Goal: Task Accomplishment & Management: Complete application form

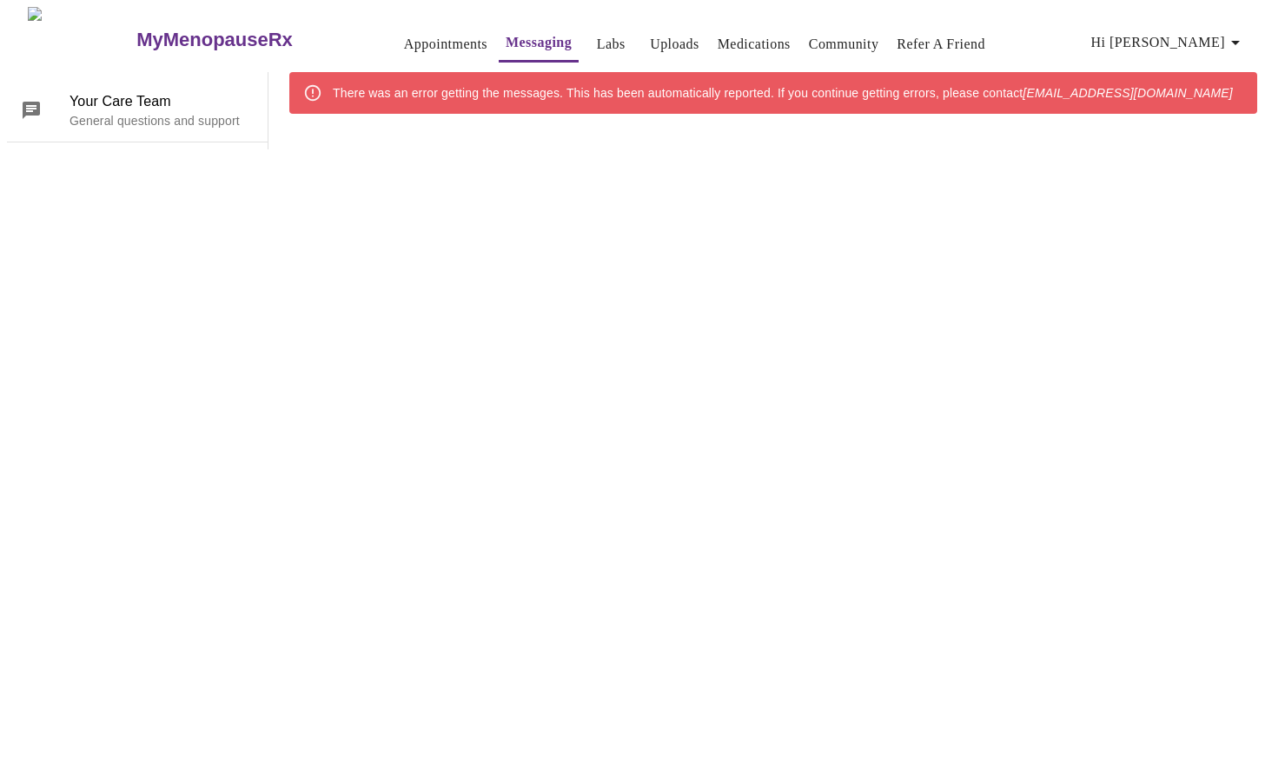
scroll to position [65, 0]
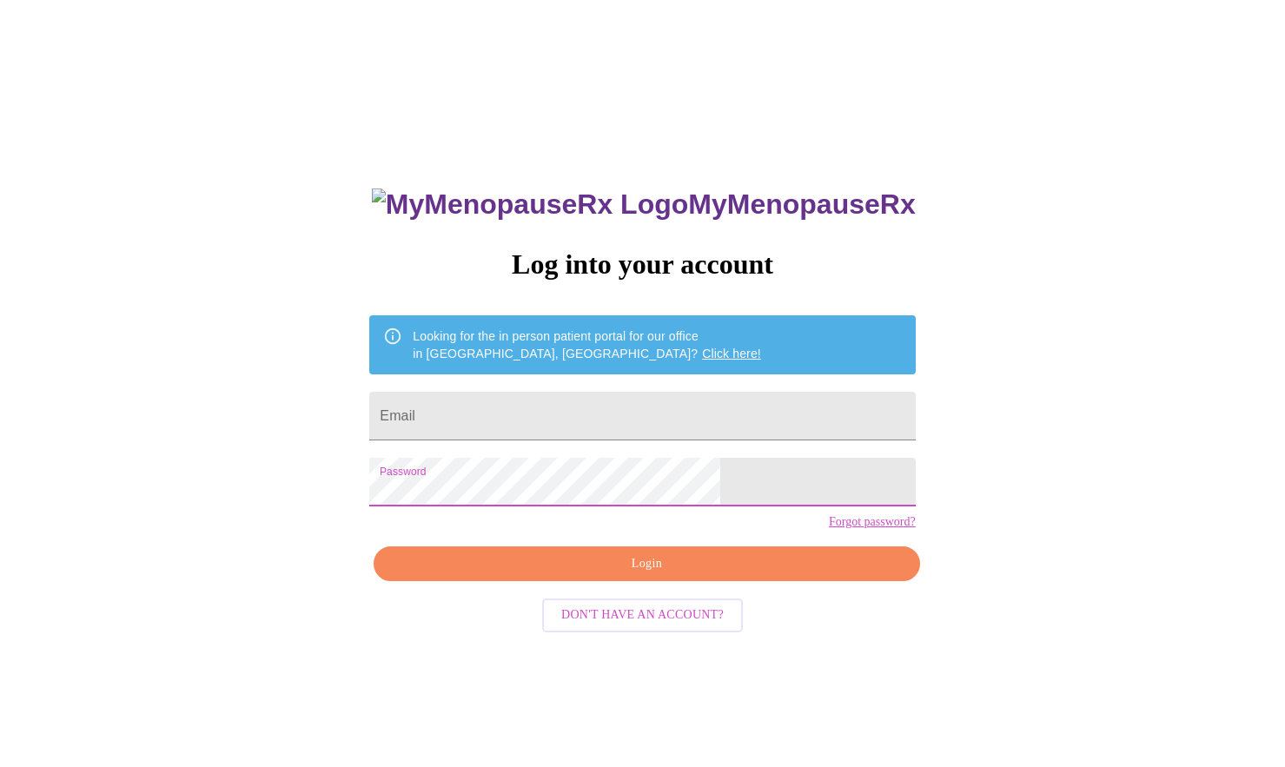
scroll to position [17, 0]
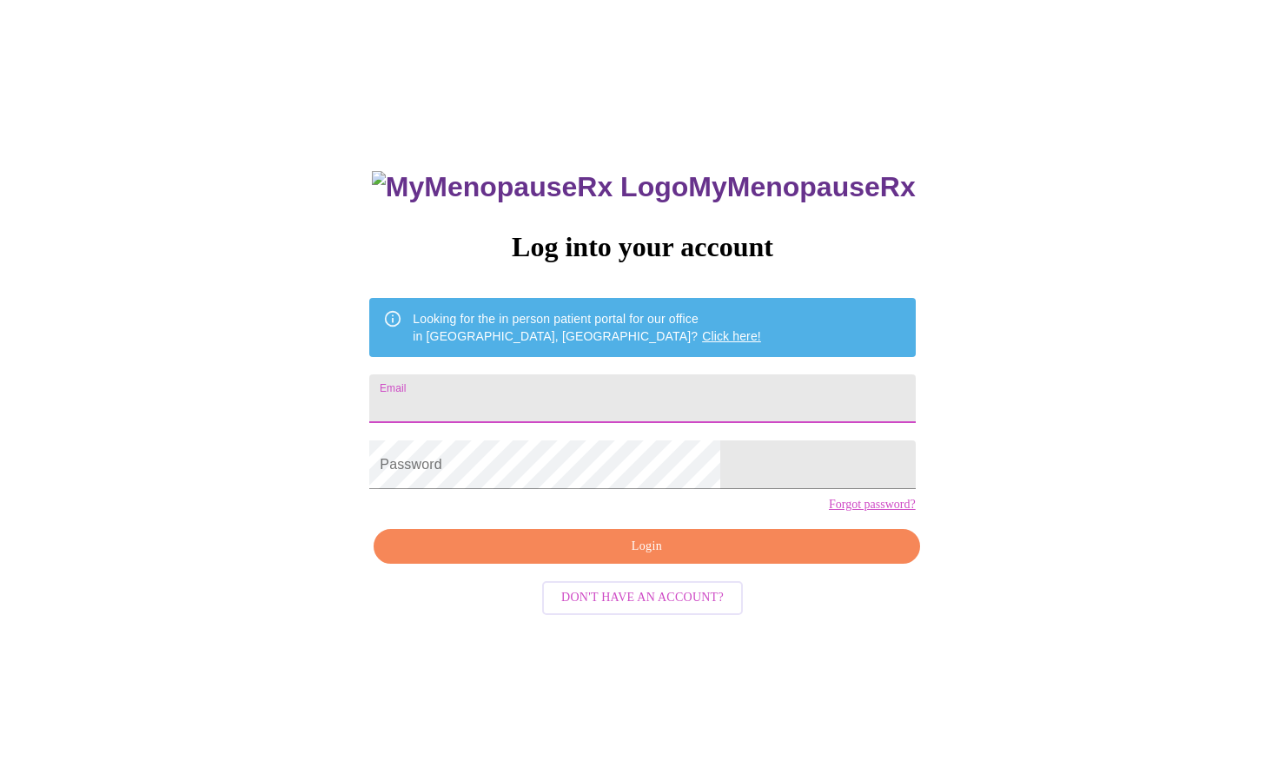
click at [522, 381] on input "Email" at bounding box center [642, 398] width 546 height 49
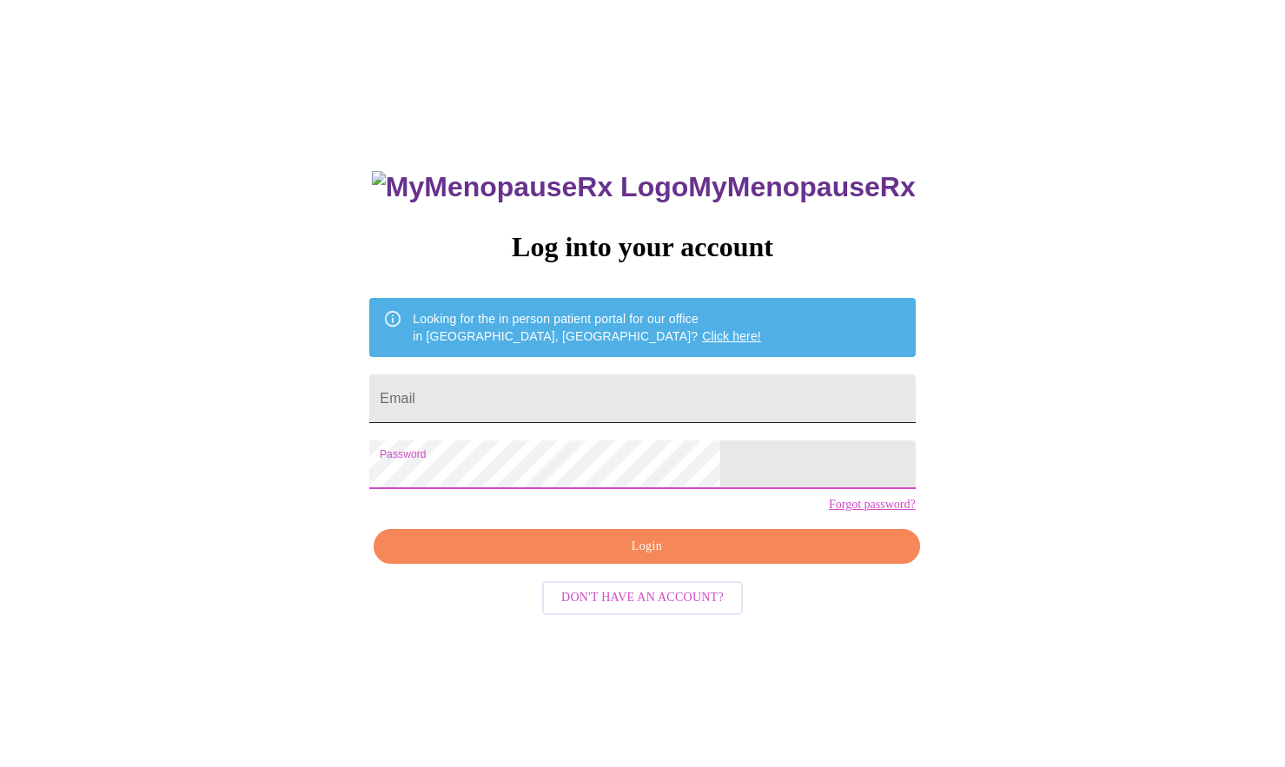
click at [578, 405] on input "Email" at bounding box center [642, 398] width 546 height 49
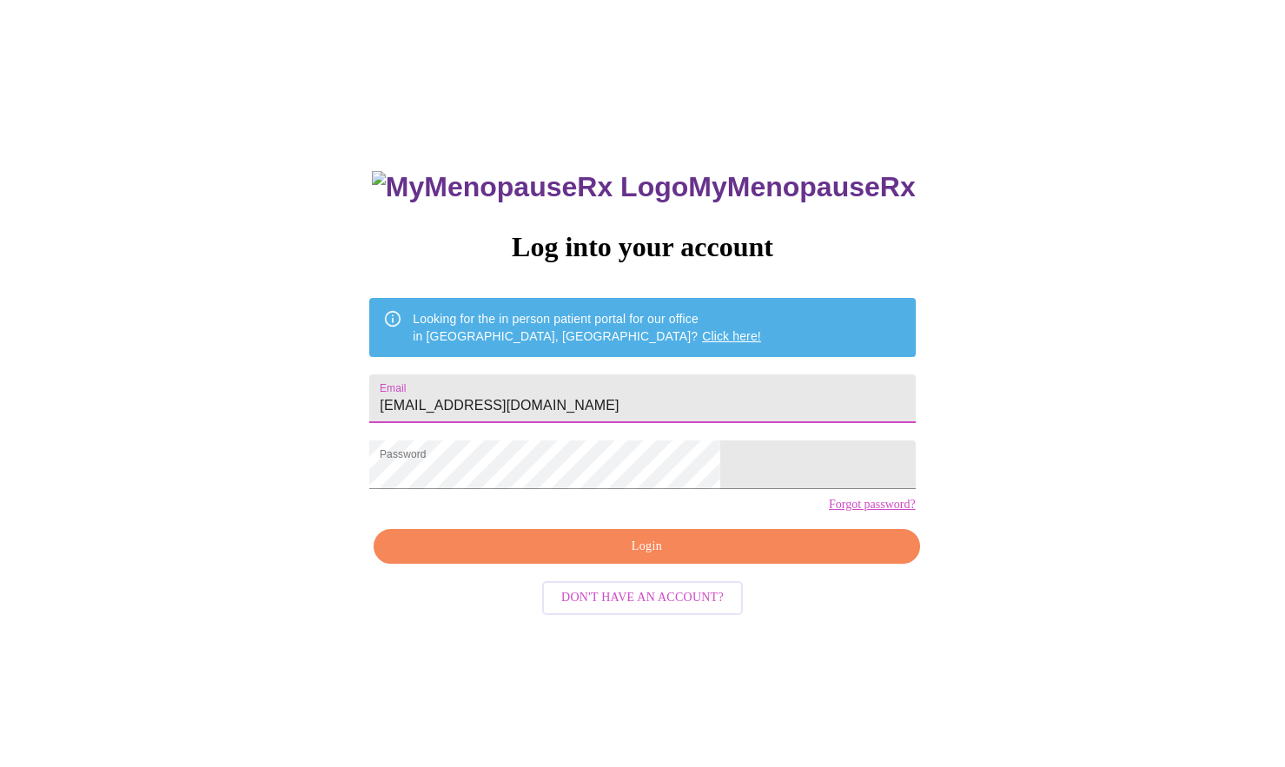
type input "[EMAIL_ADDRESS][DOMAIN_NAME]"
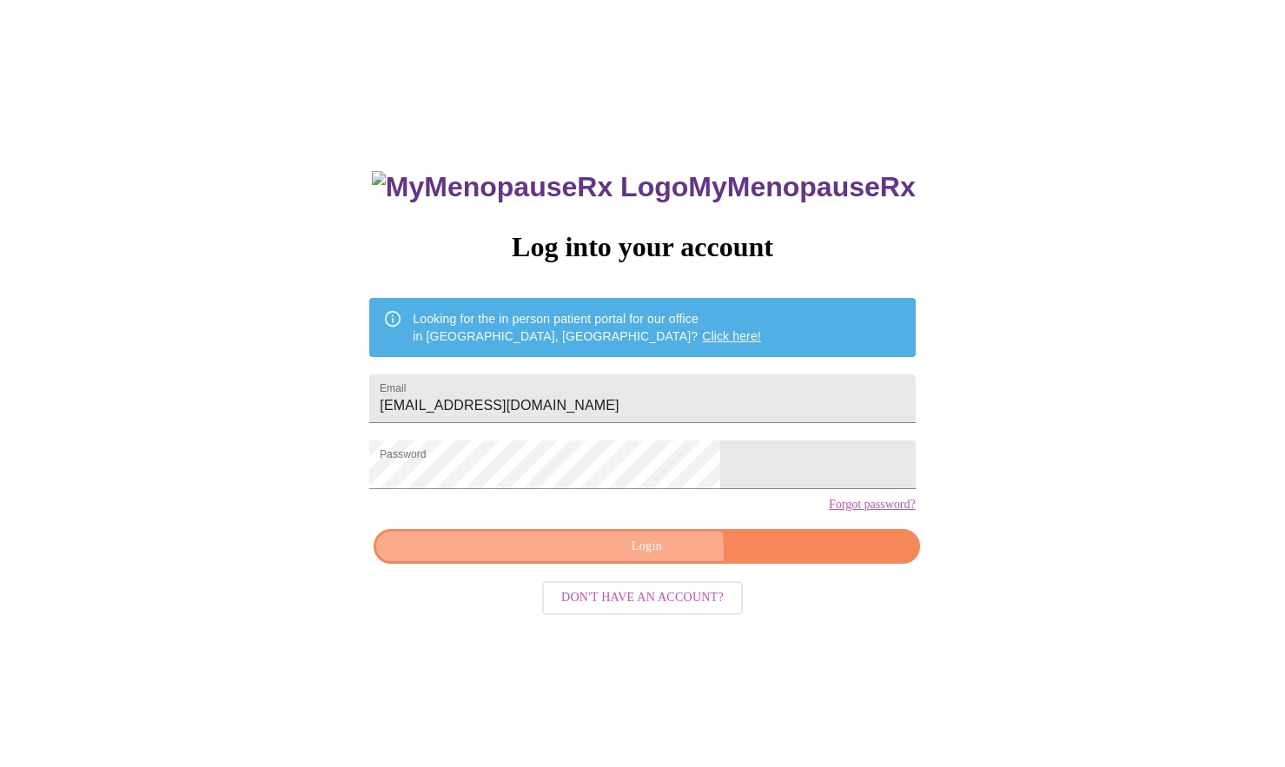
click at [635, 558] on span "Login" at bounding box center [647, 547] width 506 height 22
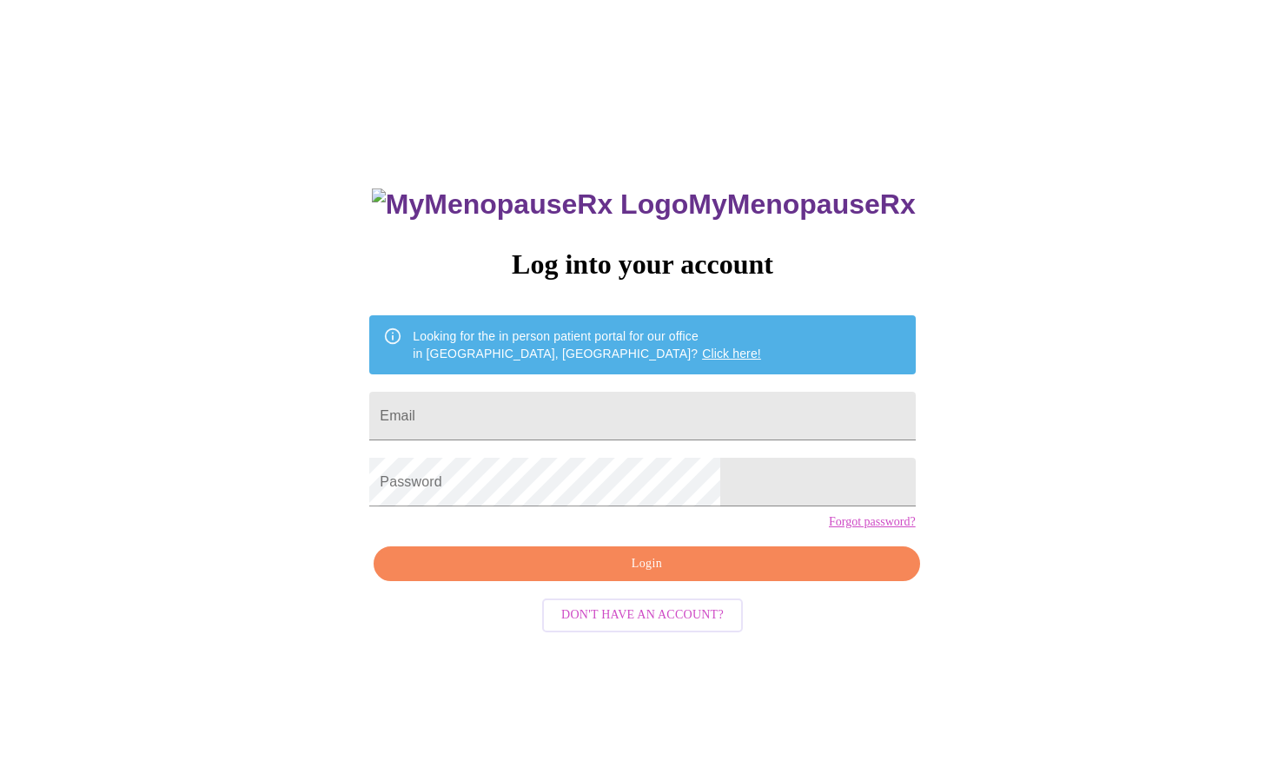
scroll to position [17, 0]
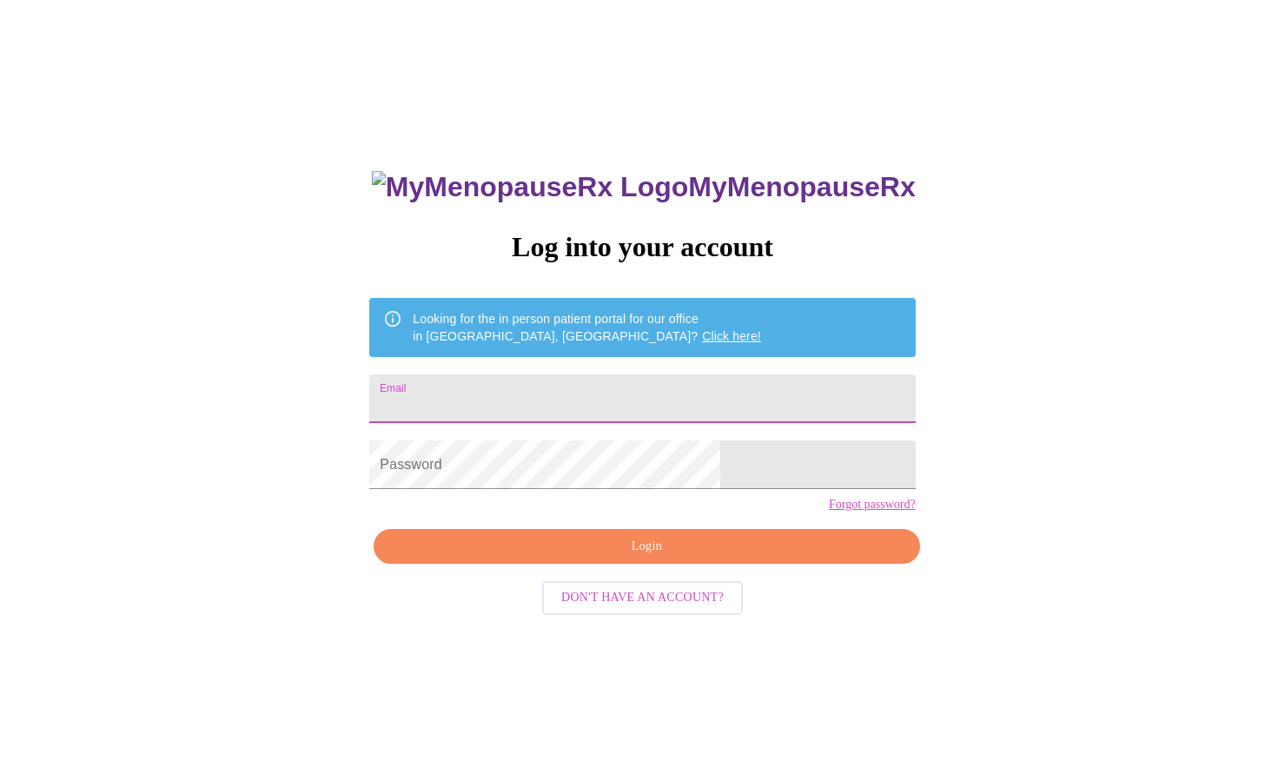
click at [480, 394] on input "Email" at bounding box center [642, 398] width 546 height 49
type input "ckrench@gmail.com"
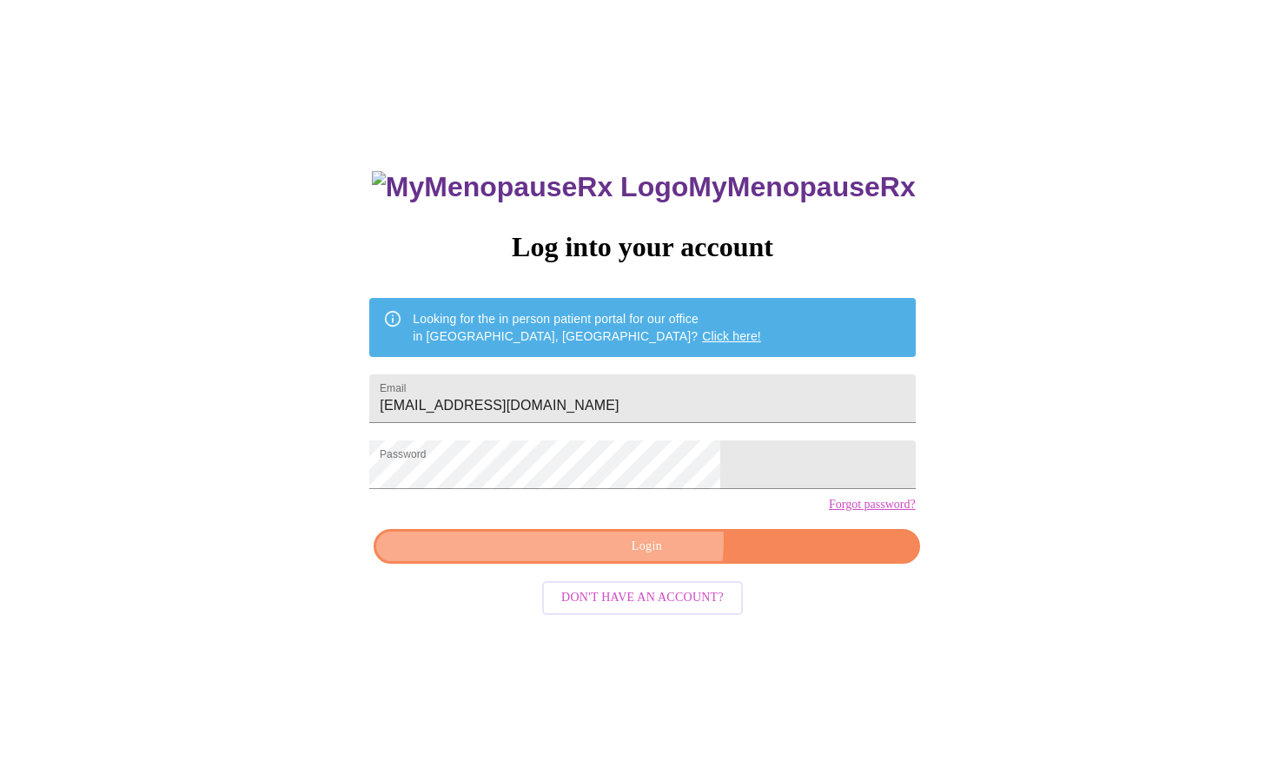
click at [627, 558] on span "Login" at bounding box center [647, 547] width 506 height 22
click at [702, 333] on link "Click here!" at bounding box center [731, 336] width 59 height 14
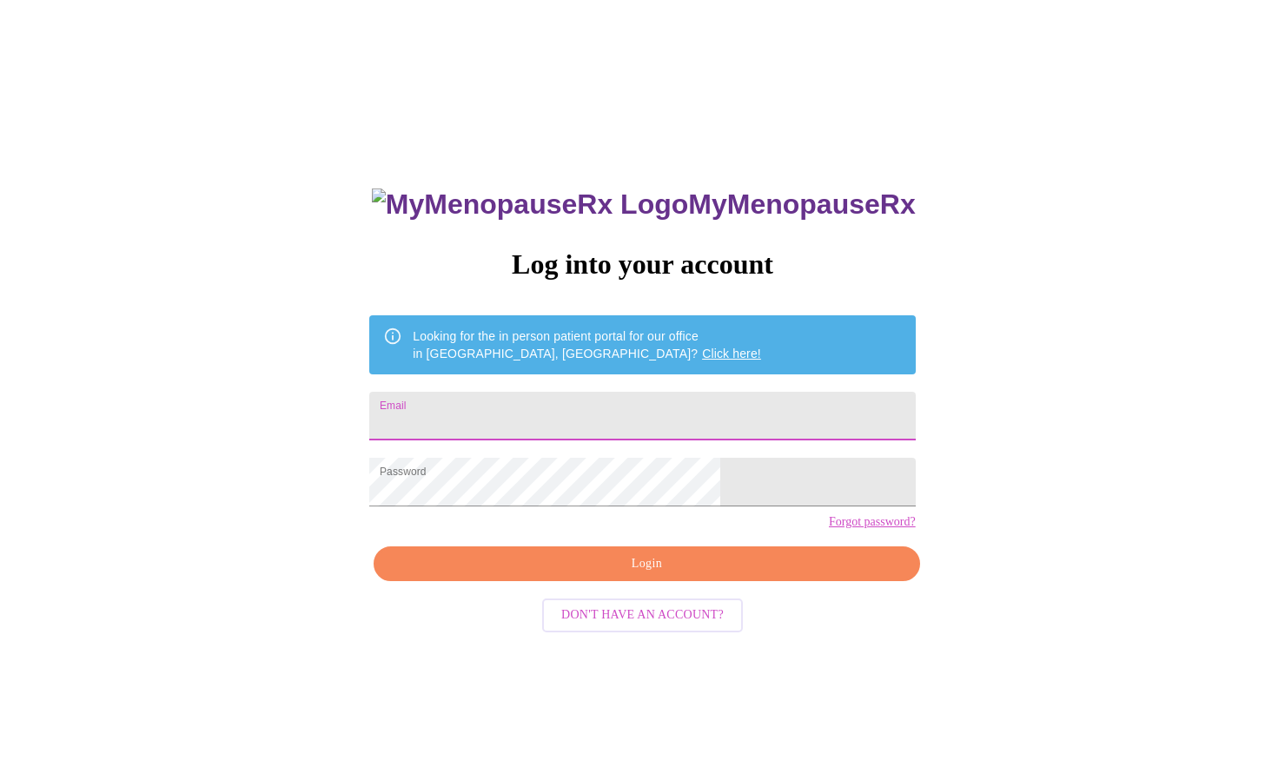
click at [518, 394] on input "Email" at bounding box center [642, 416] width 546 height 49
type input "ckrench@gmail.com"
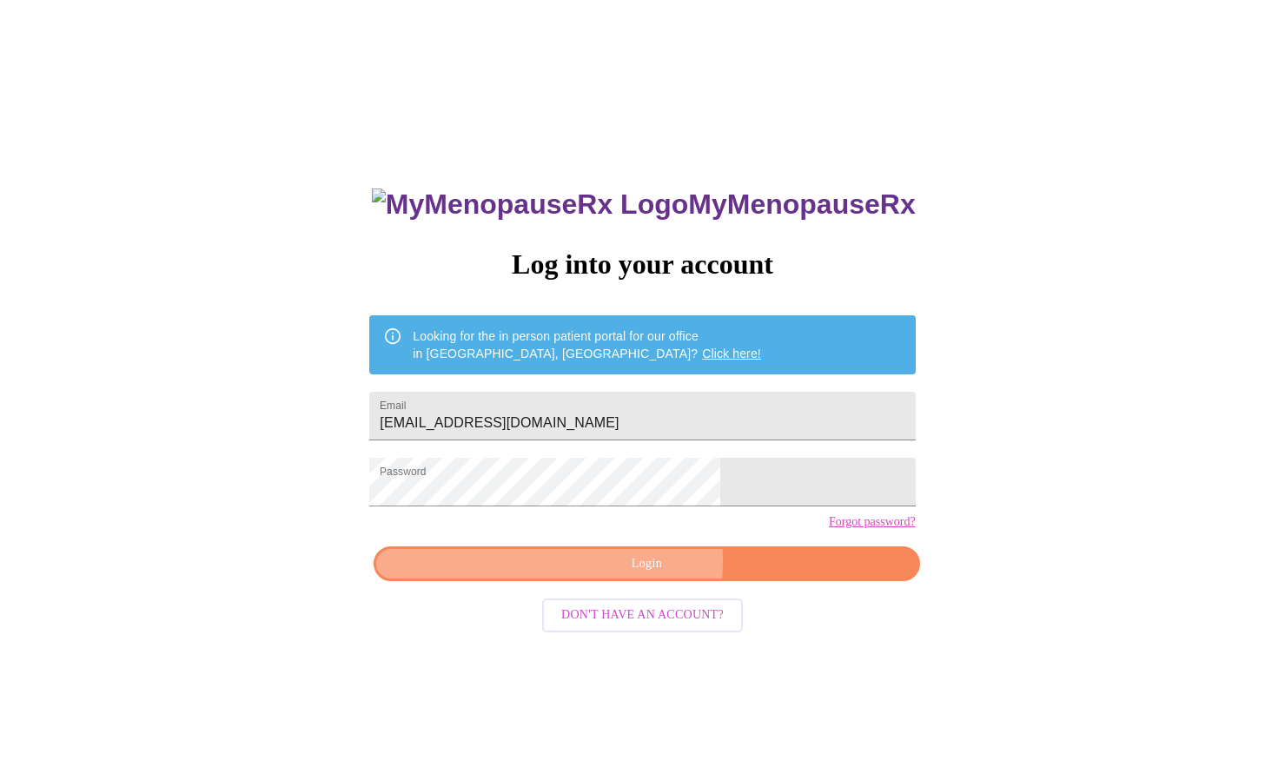
click at [587, 575] on span "Login" at bounding box center [647, 564] width 506 height 22
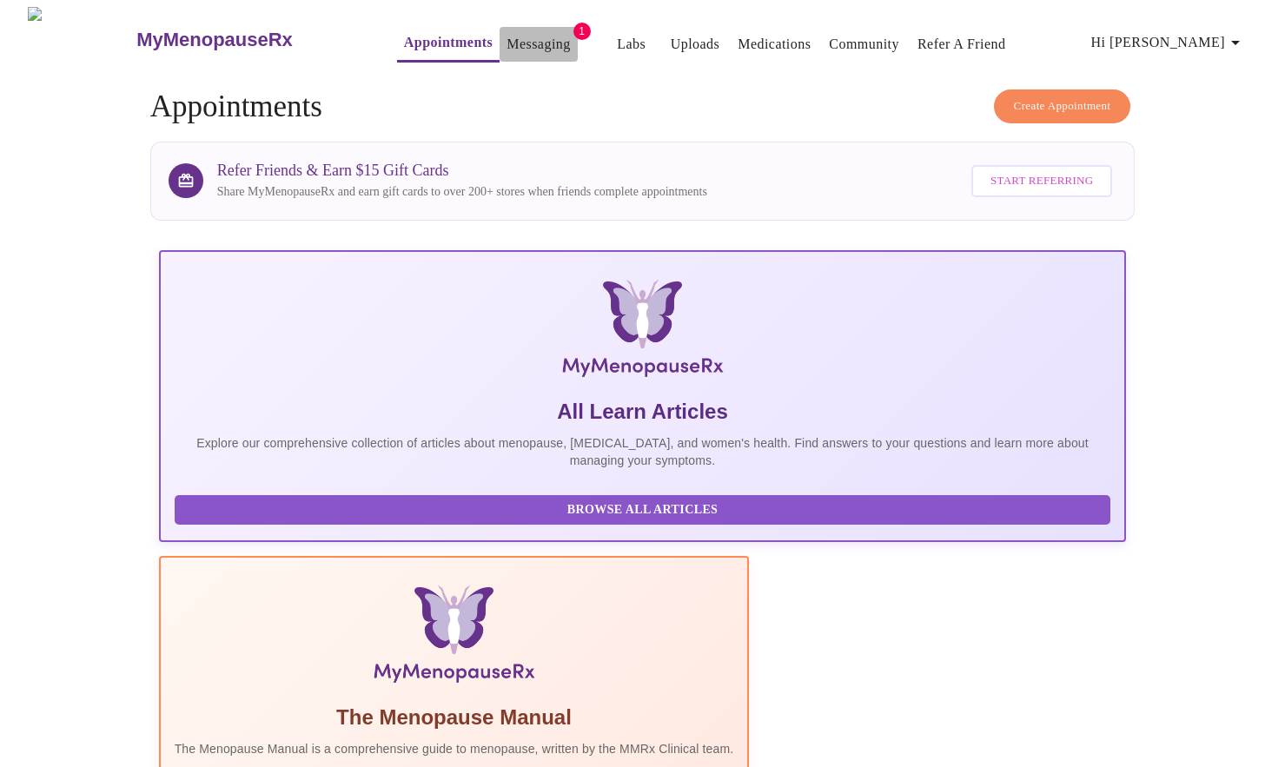
click at [507, 38] on link "Messaging" at bounding box center [538, 44] width 63 height 24
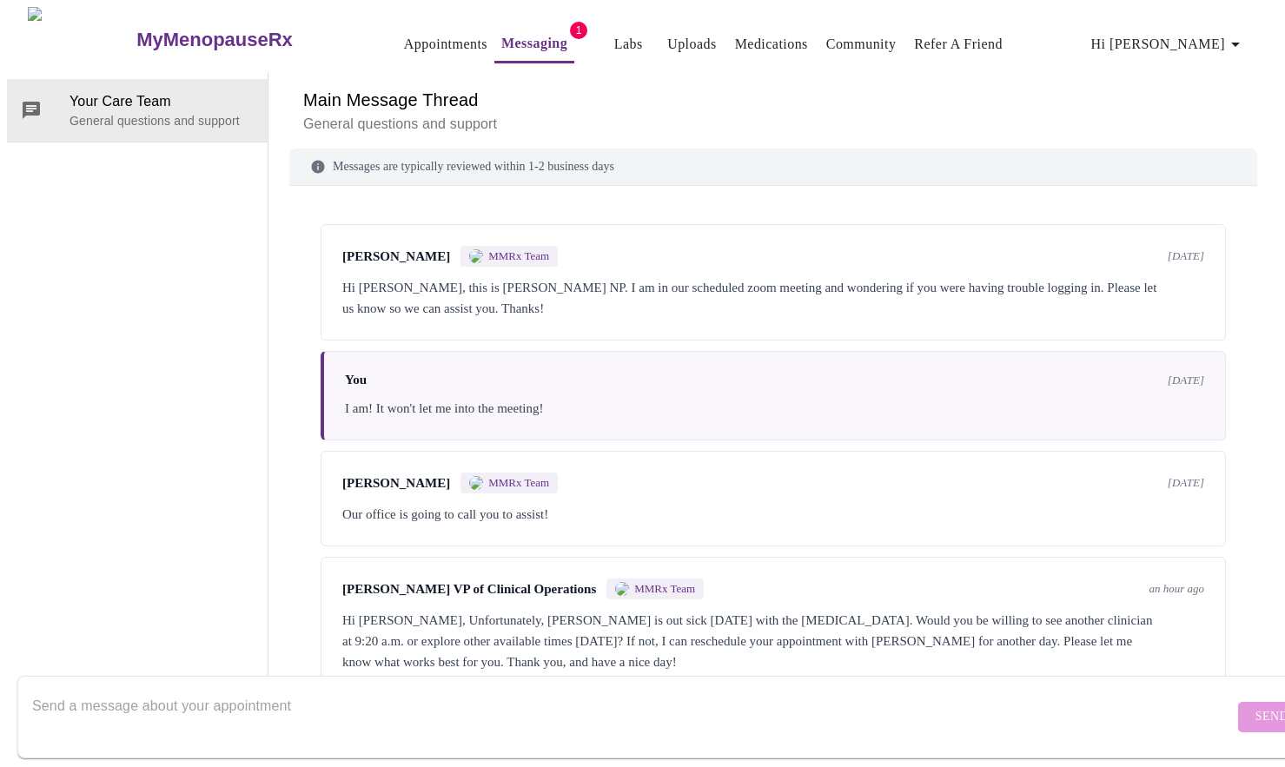
scroll to position [244, 0]
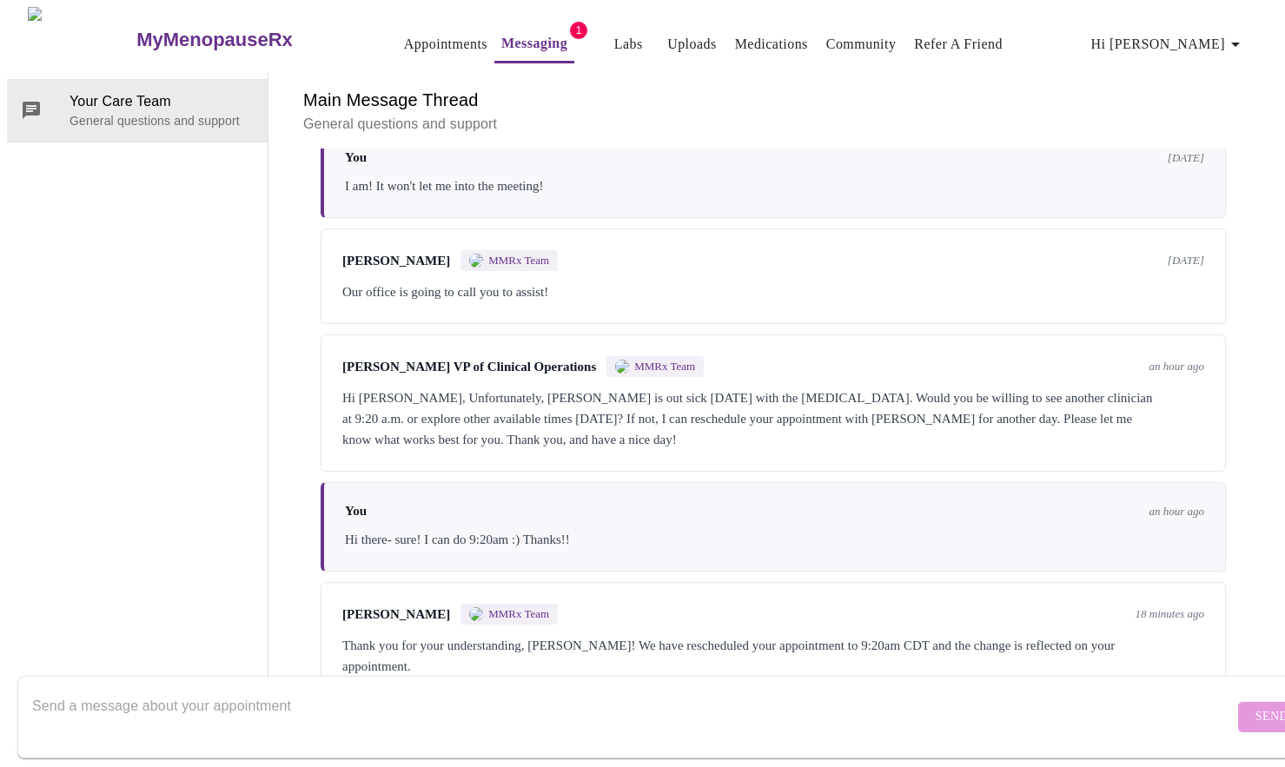
click at [374, 699] on textarea "Send a message about your appointment" at bounding box center [633, 717] width 1202 height 56
type textarea "Thank you!"
click at [1256, 706] on span "Send" at bounding box center [1272, 717] width 33 height 22
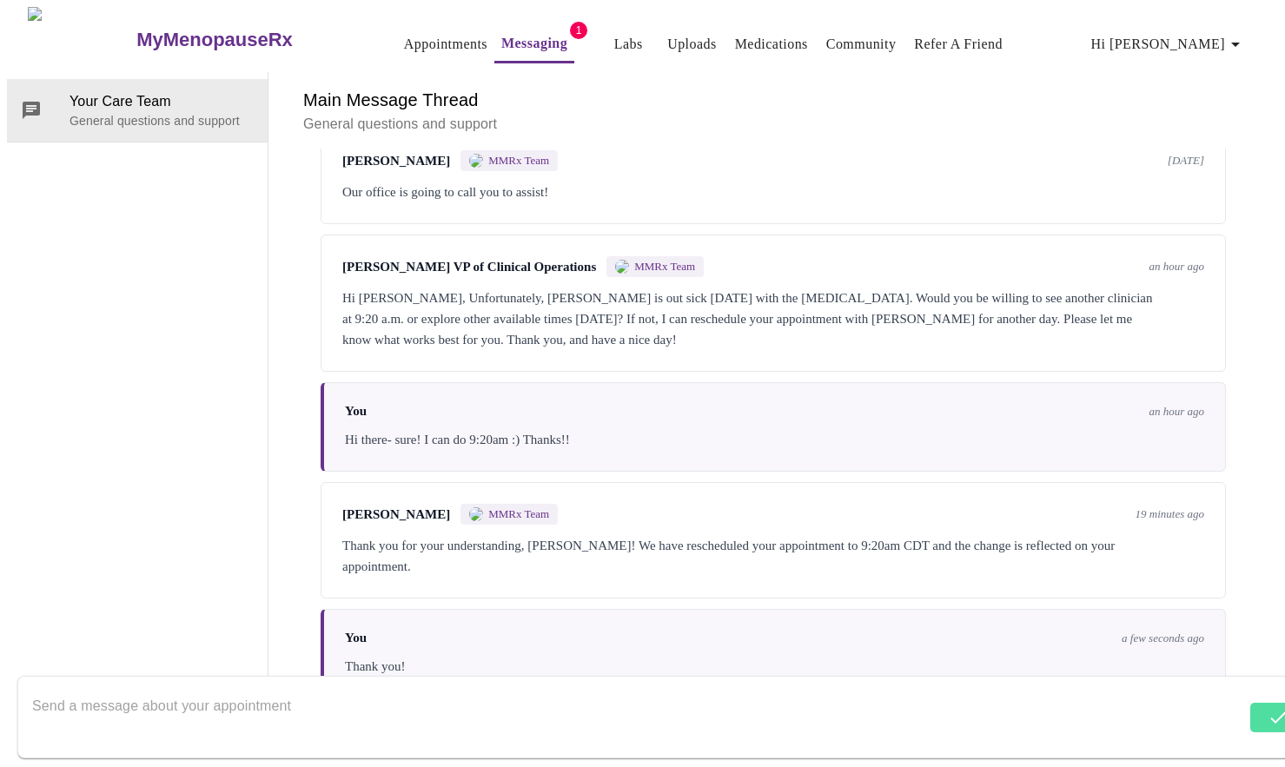
scroll to position [0, 0]
click at [411, 34] on link "Appointments" at bounding box center [445, 44] width 83 height 24
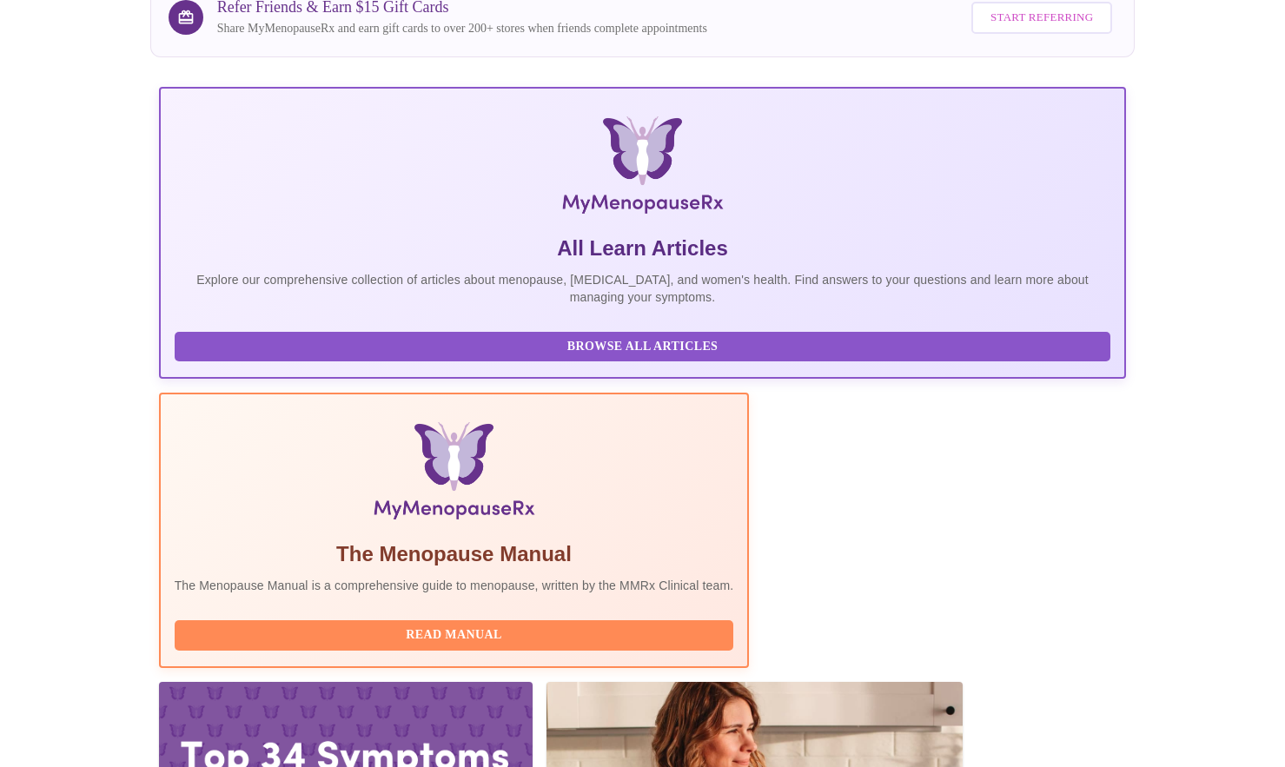
scroll to position [323, 0]
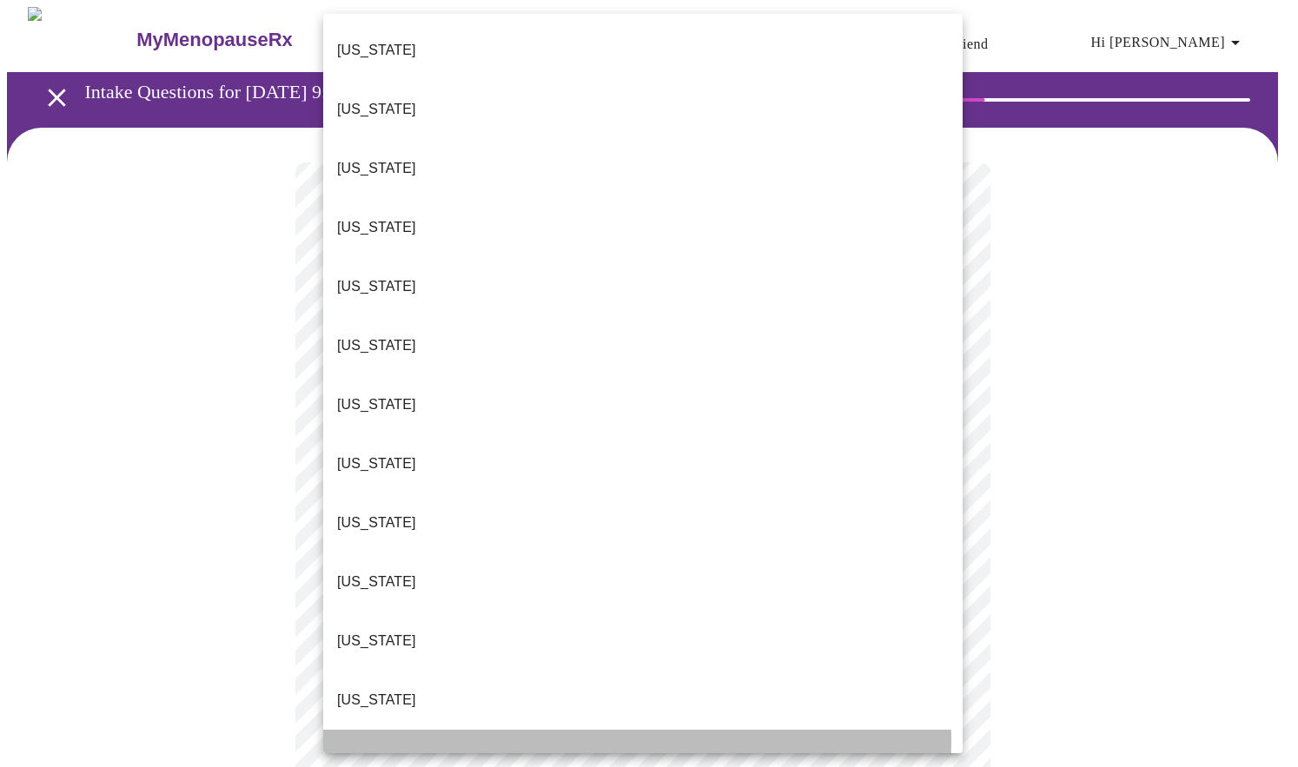
click at [352, 749] on p "Illinois" at bounding box center [376, 759] width 79 height 21
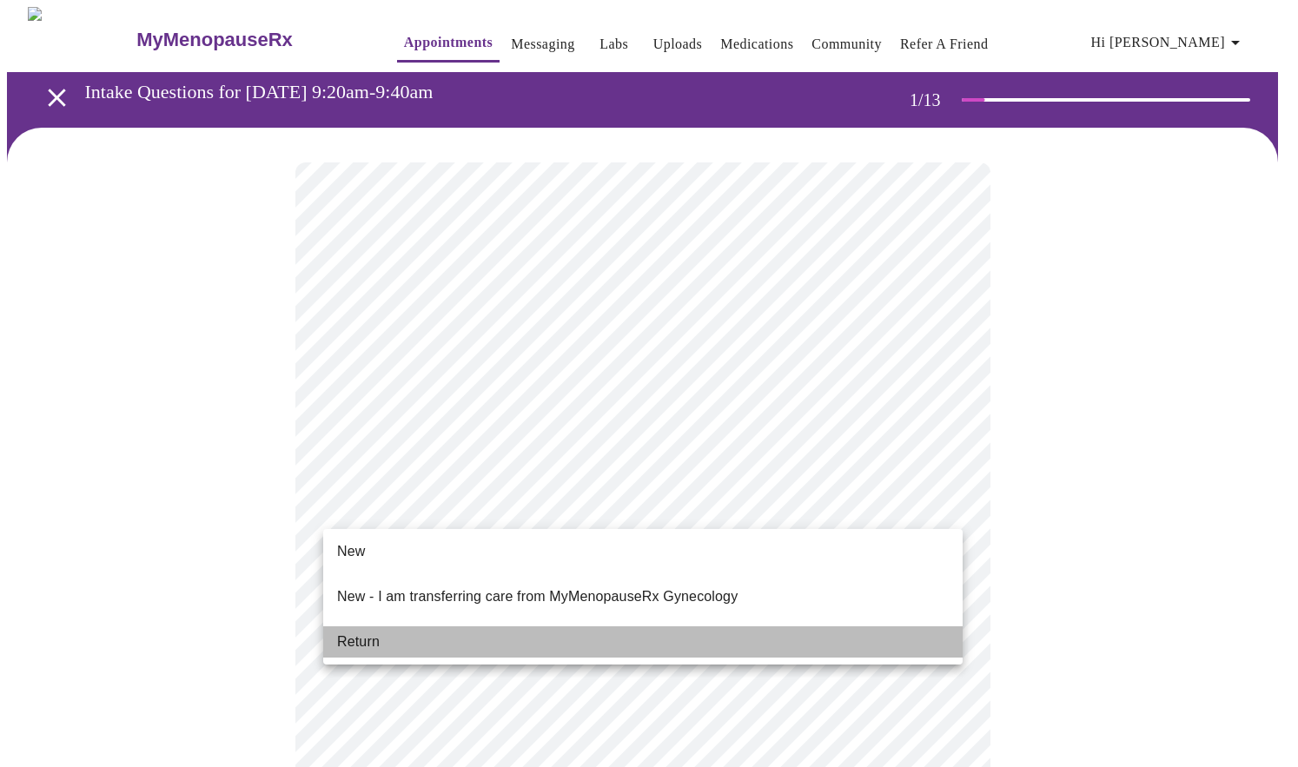
click at [355, 632] on span "Return" at bounding box center [358, 642] width 43 height 21
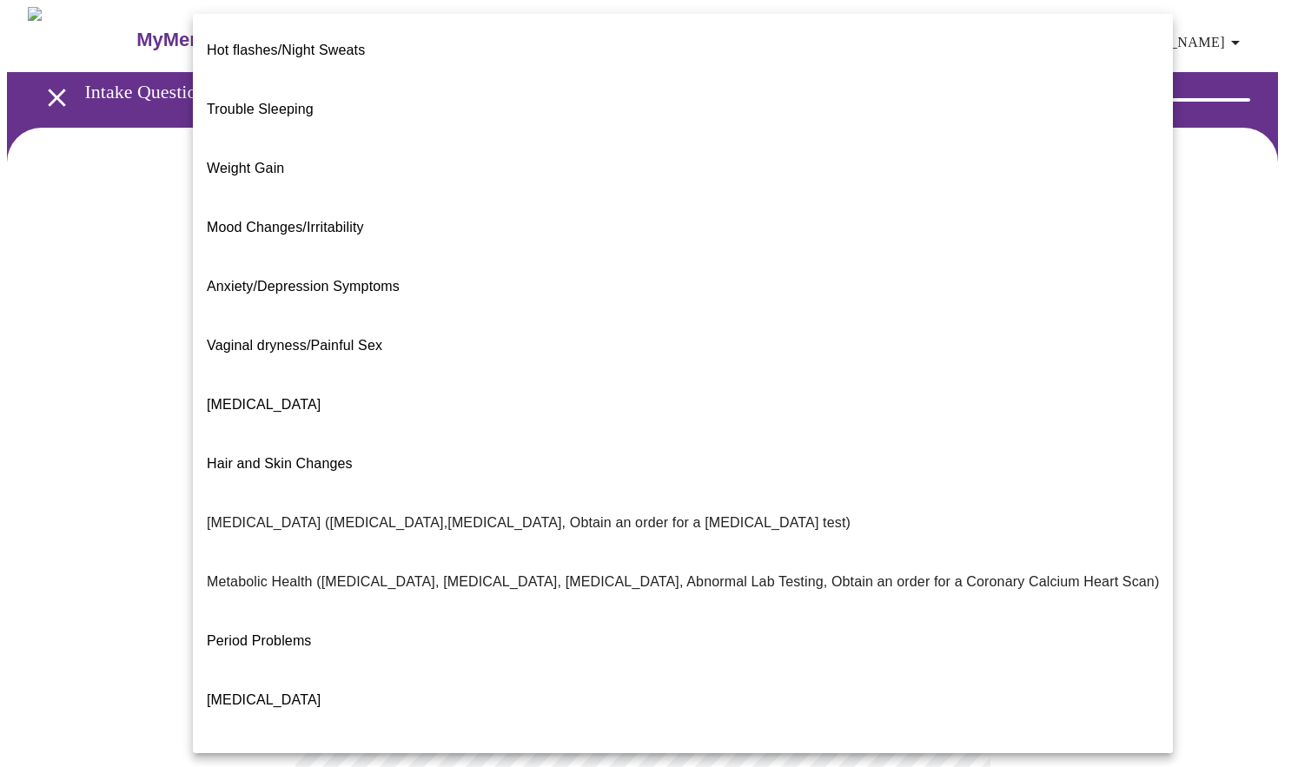
click at [606, 361] on body "MyMenopauseRx Appointments Messaging Labs Uploads Medications Community Refer a…" at bounding box center [649, 528] width 1284 height 1042
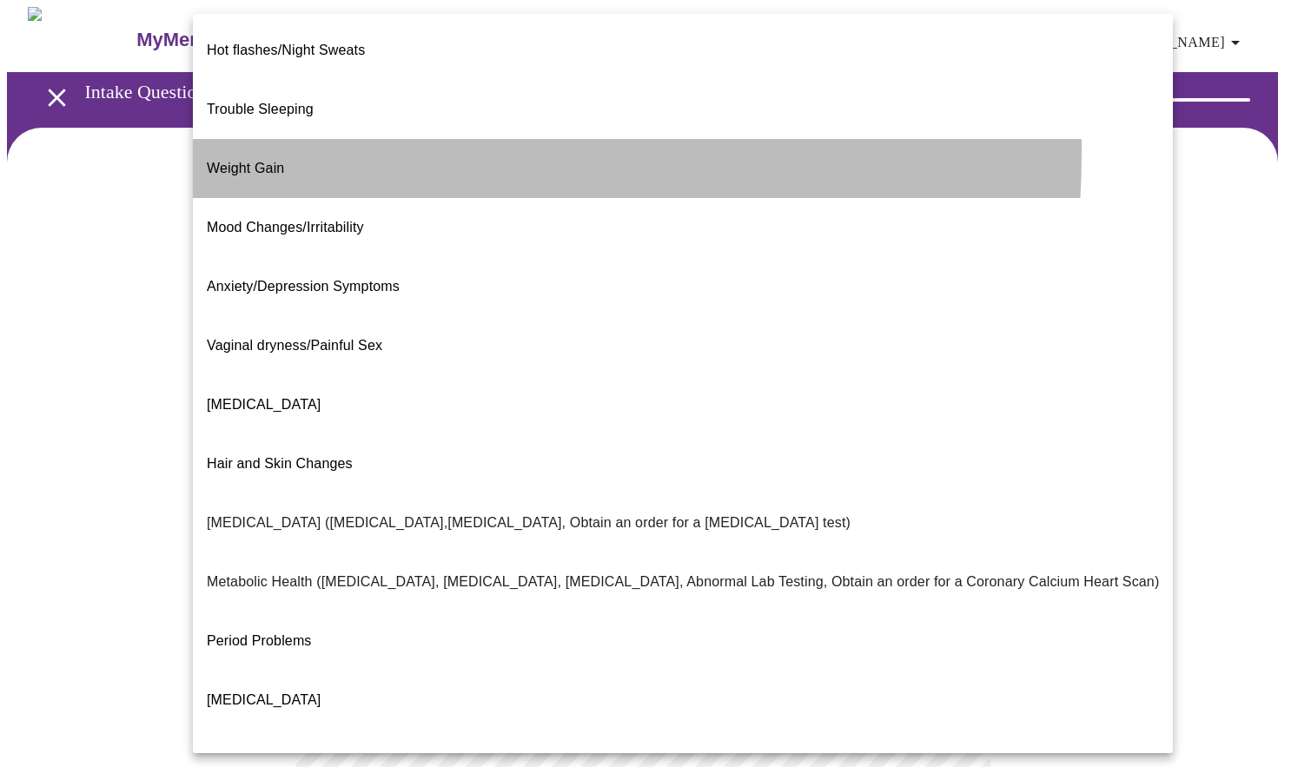
click at [249, 161] on span "Weight Gain" at bounding box center [245, 168] width 77 height 15
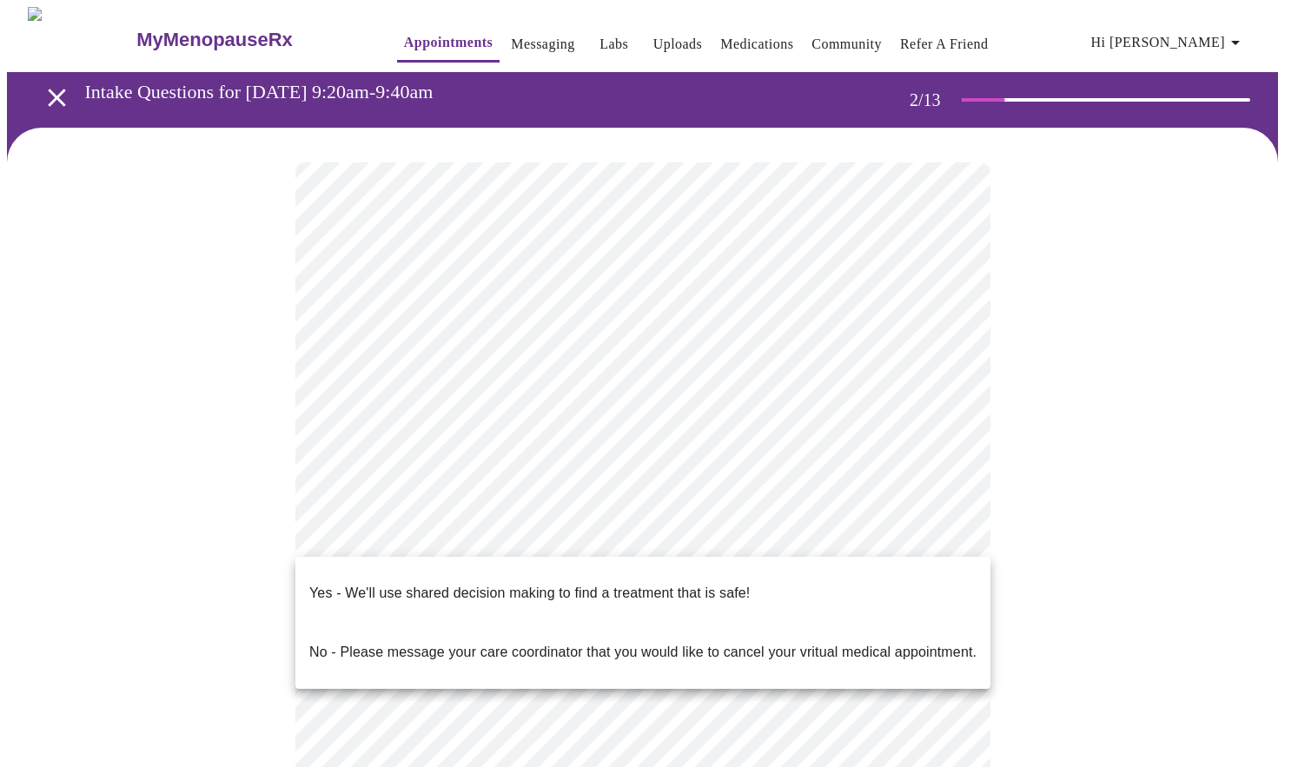
click at [414, 534] on body "MyMenopauseRx Appointments Messaging Labs Uploads Medications Community Refer a…" at bounding box center [649, 523] width 1284 height 1032
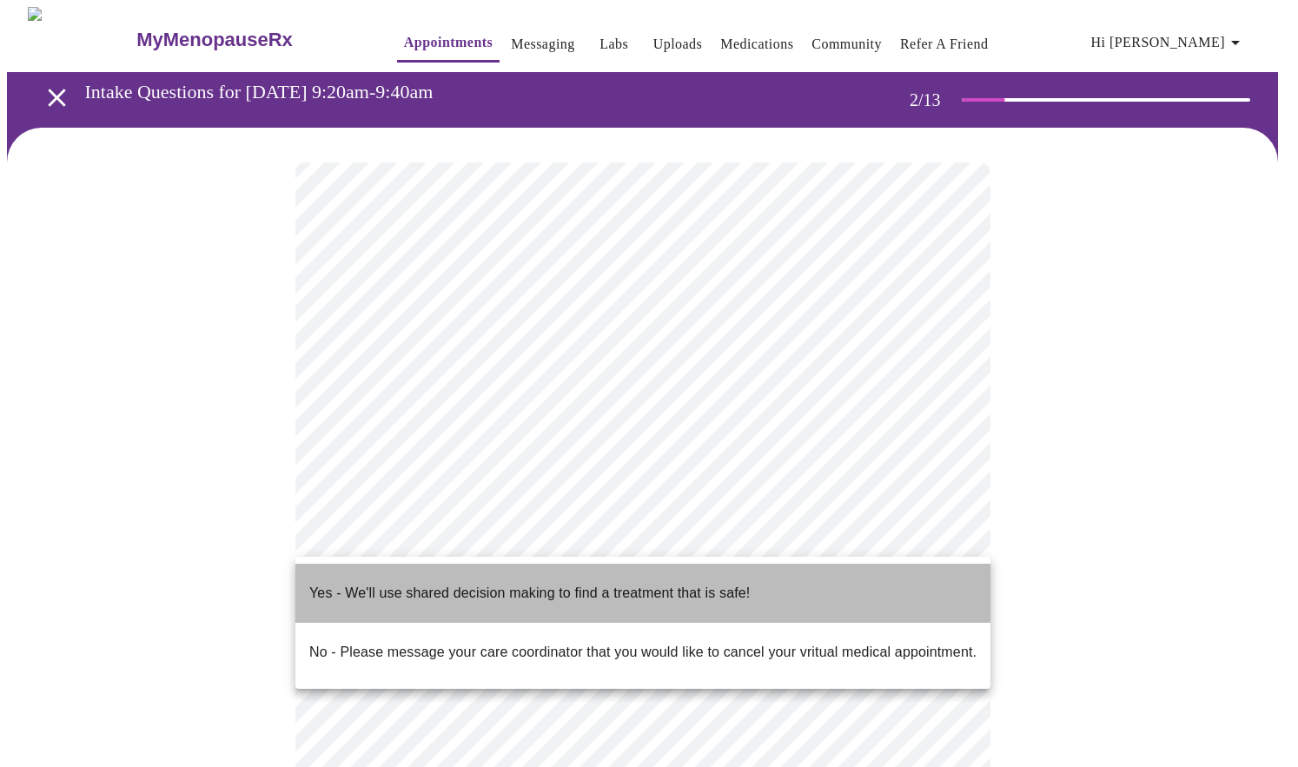
click at [374, 583] on p "Yes - We'll use shared decision making to find a treatment that is safe!" at bounding box center [529, 593] width 441 height 21
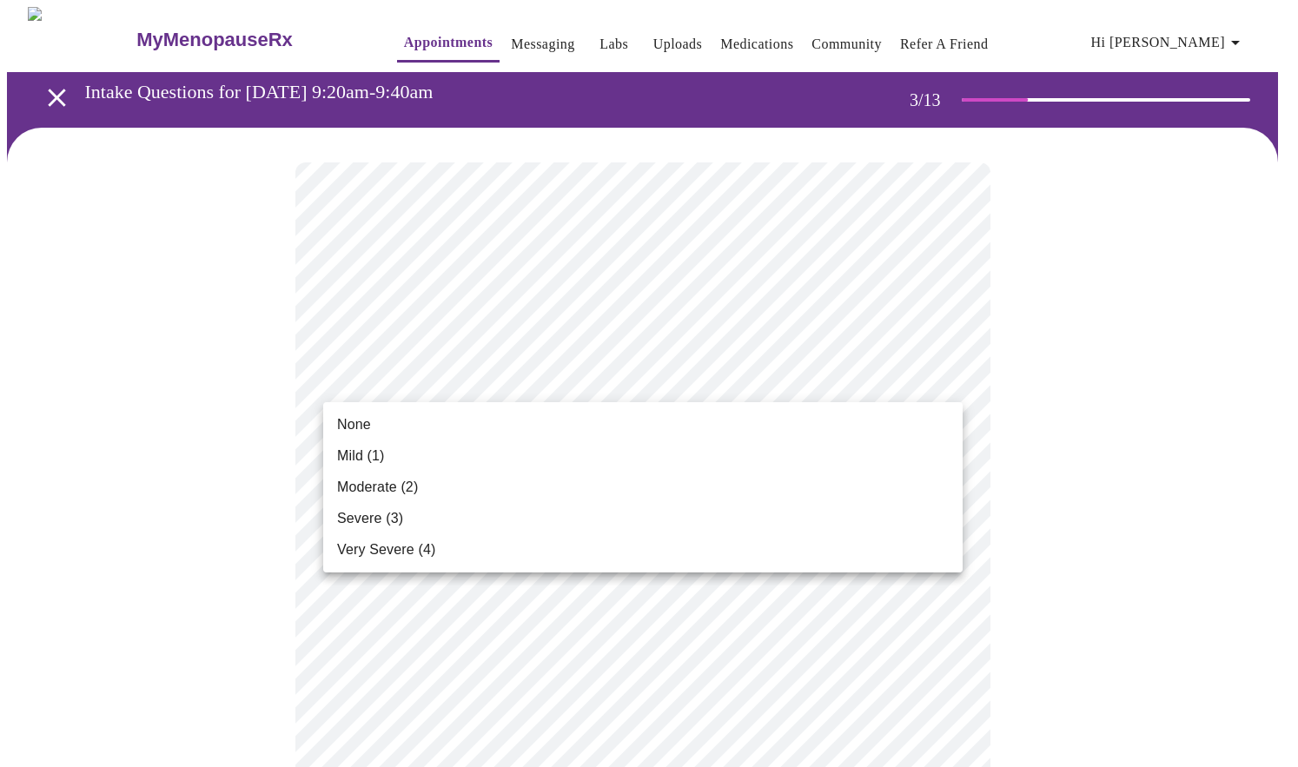
click at [357, 458] on span "Mild (1)" at bounding box center [361, 456] width 48 height 21
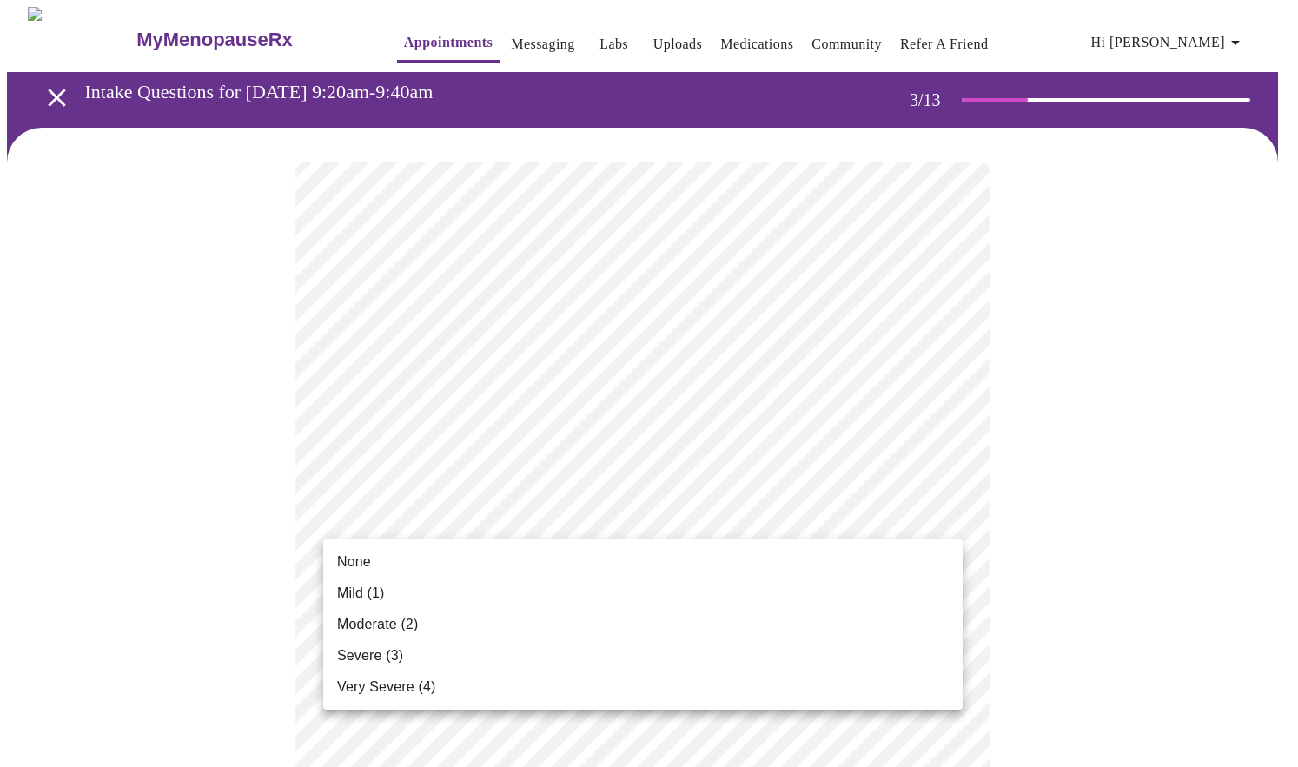
click at [358, 560] on span "None" at bounding box center [354, 562] width 34 height 21
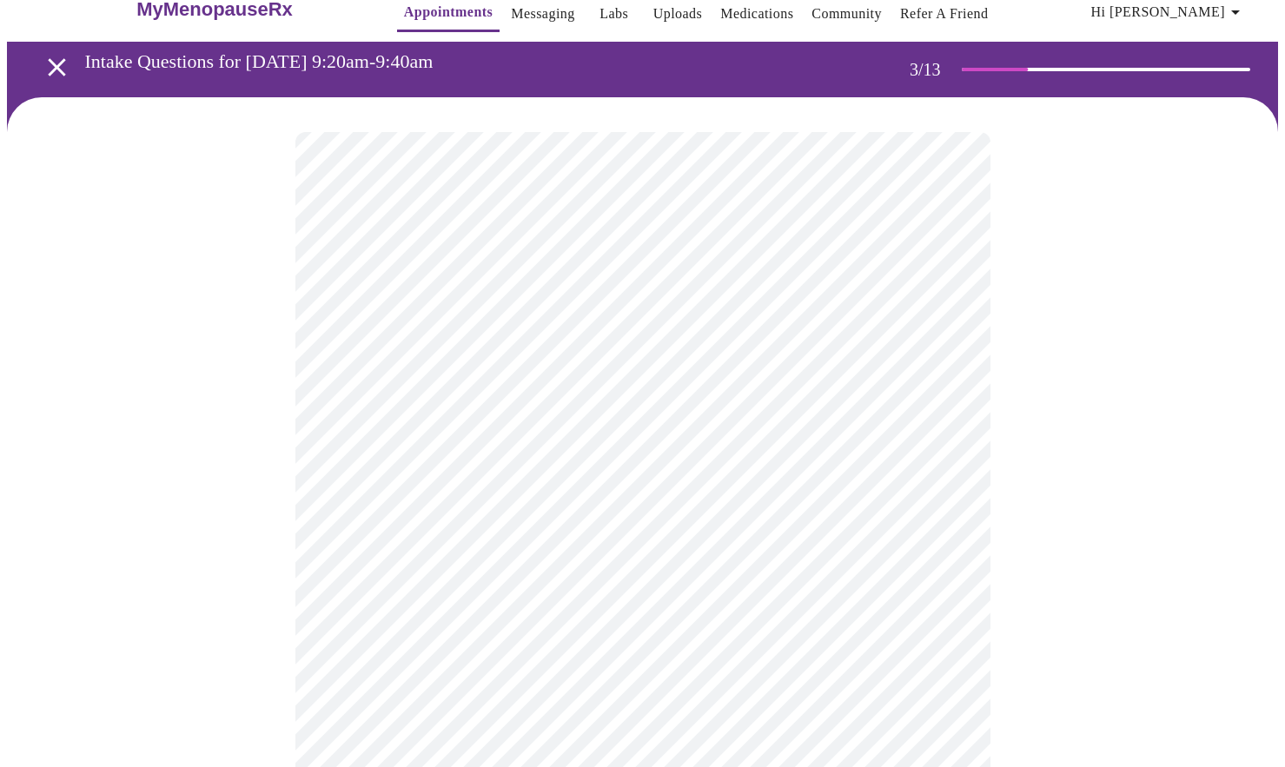
scroll to position [170, 0]
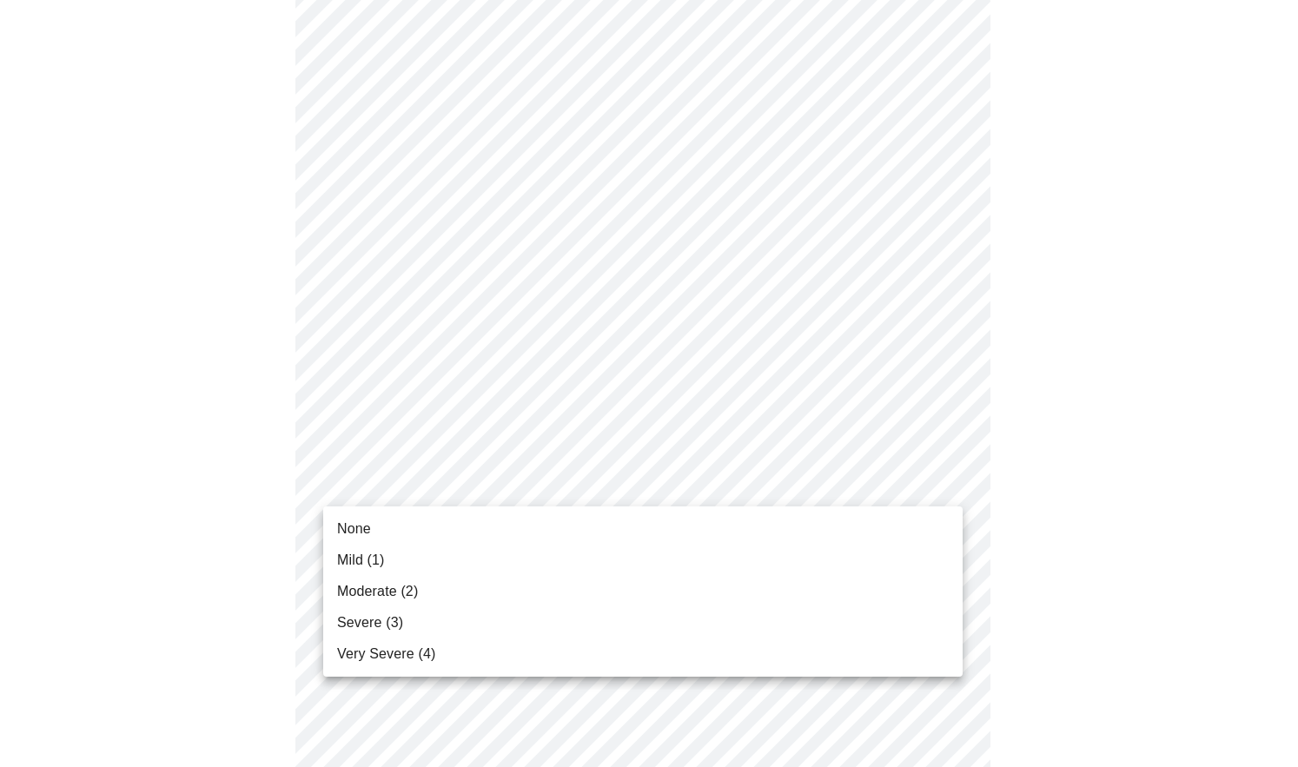
click at [359, 564] on span "Mild (1)" at bounding box center [361, 560] width 48 height 21
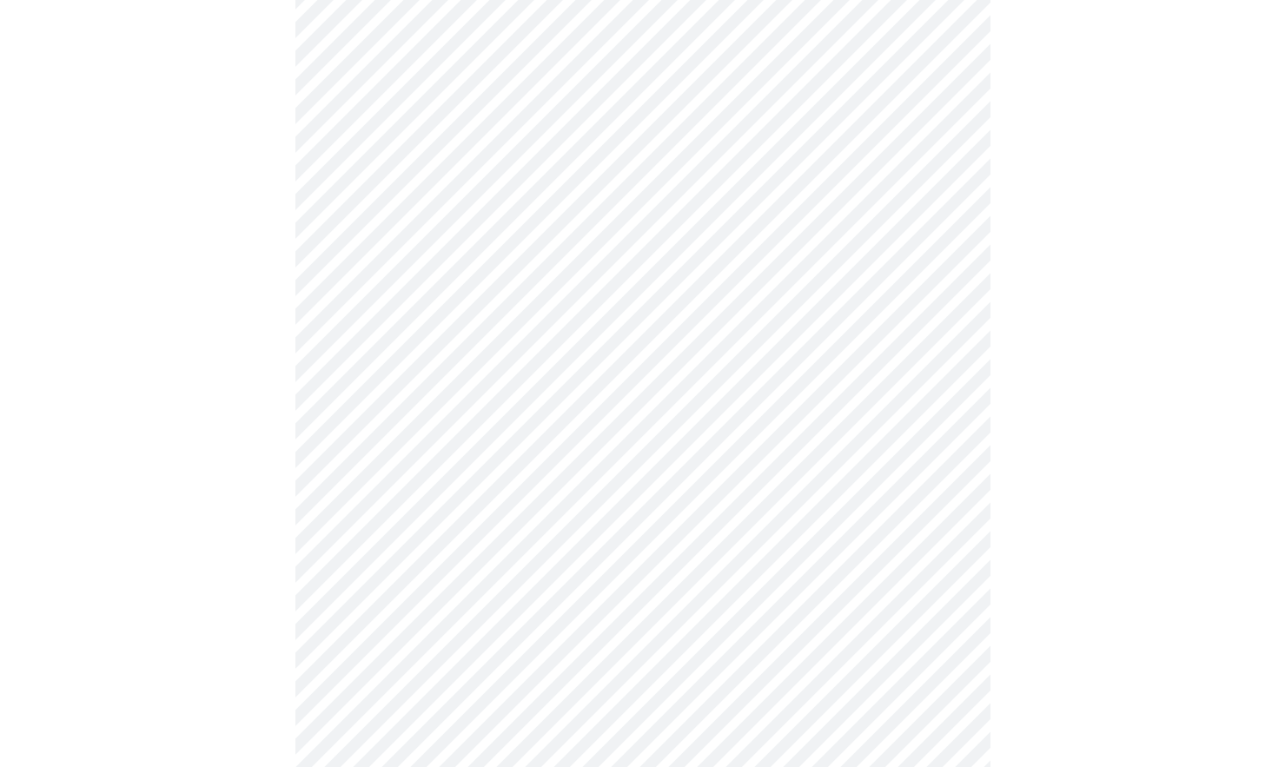
scroll to position [290, 0]
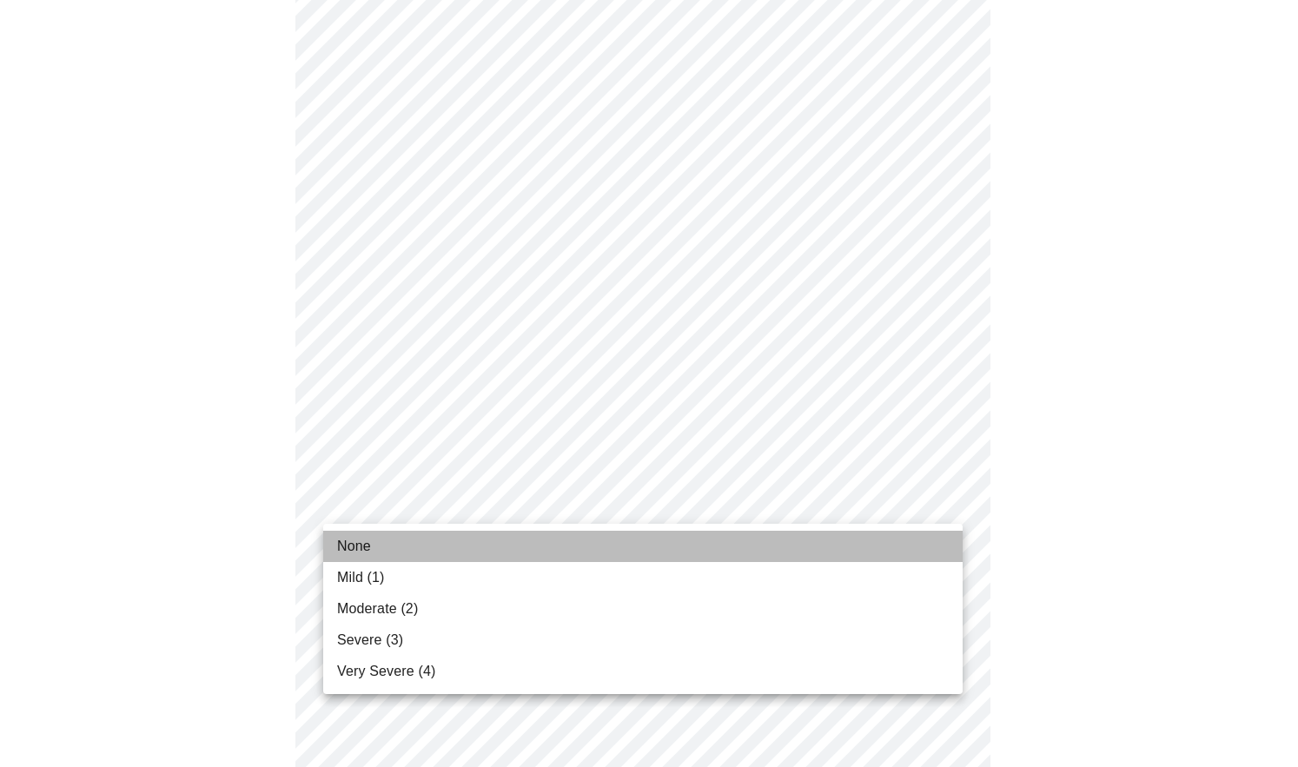
click at [354, 550] on span "None" at bounding box center [354, 546] width 34 height 21
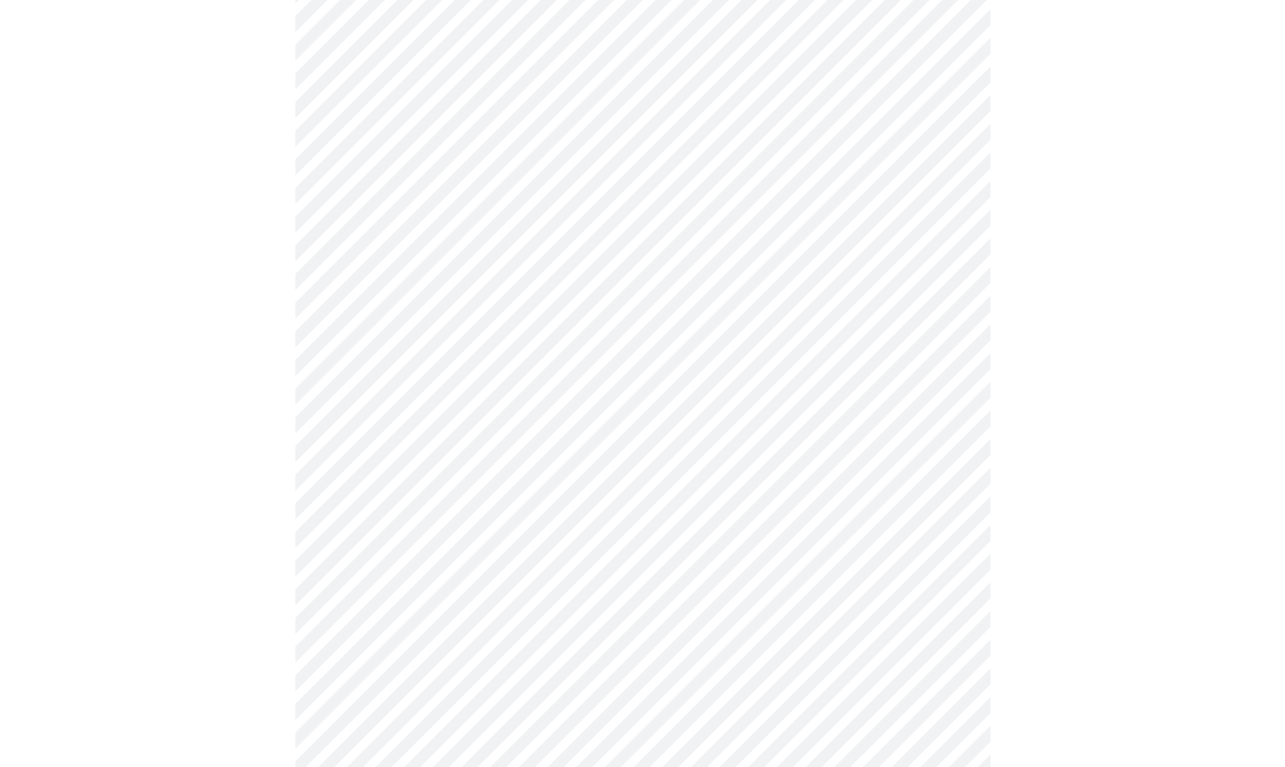
scroll to position [421, 0]
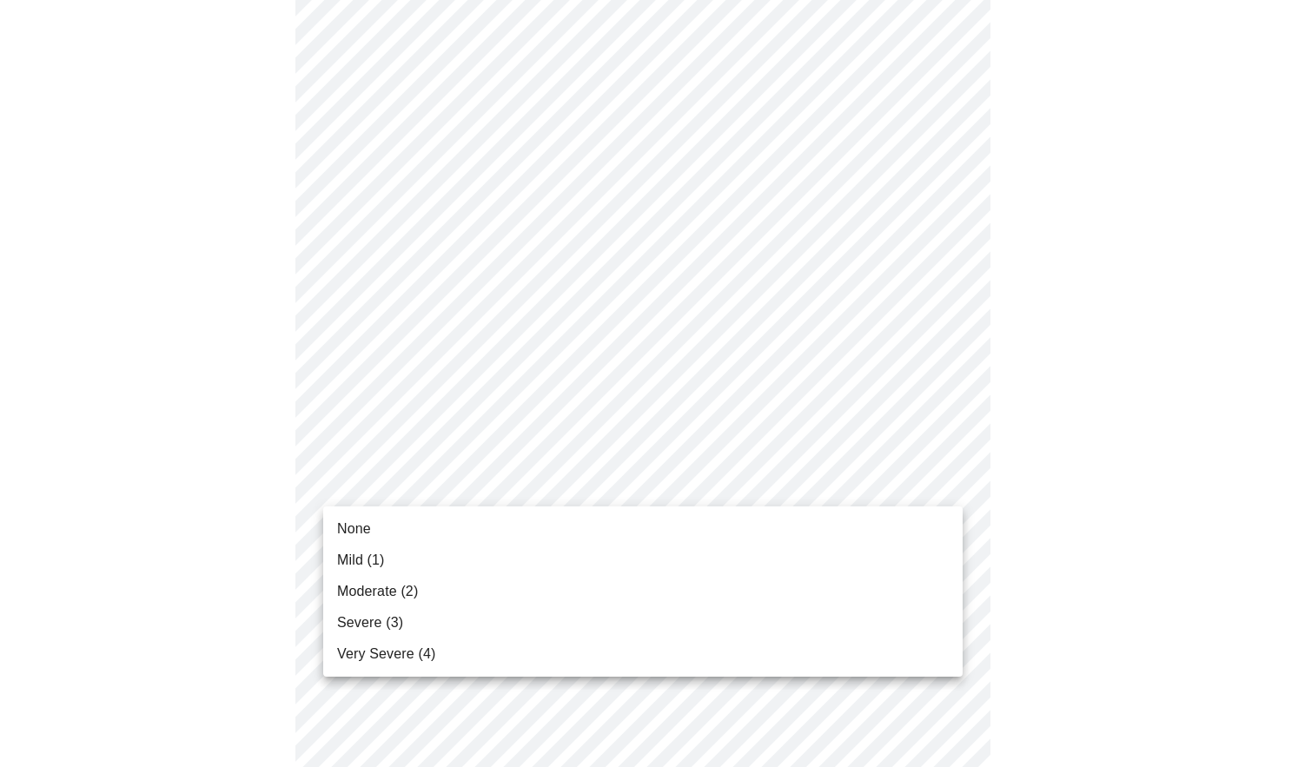
click at [424, 489] on body "MyMenopauseRx Appointments Messaging Labs Uploads Medications Community Refer a…" at bounding box center [649, 690] width 1284 height 2208
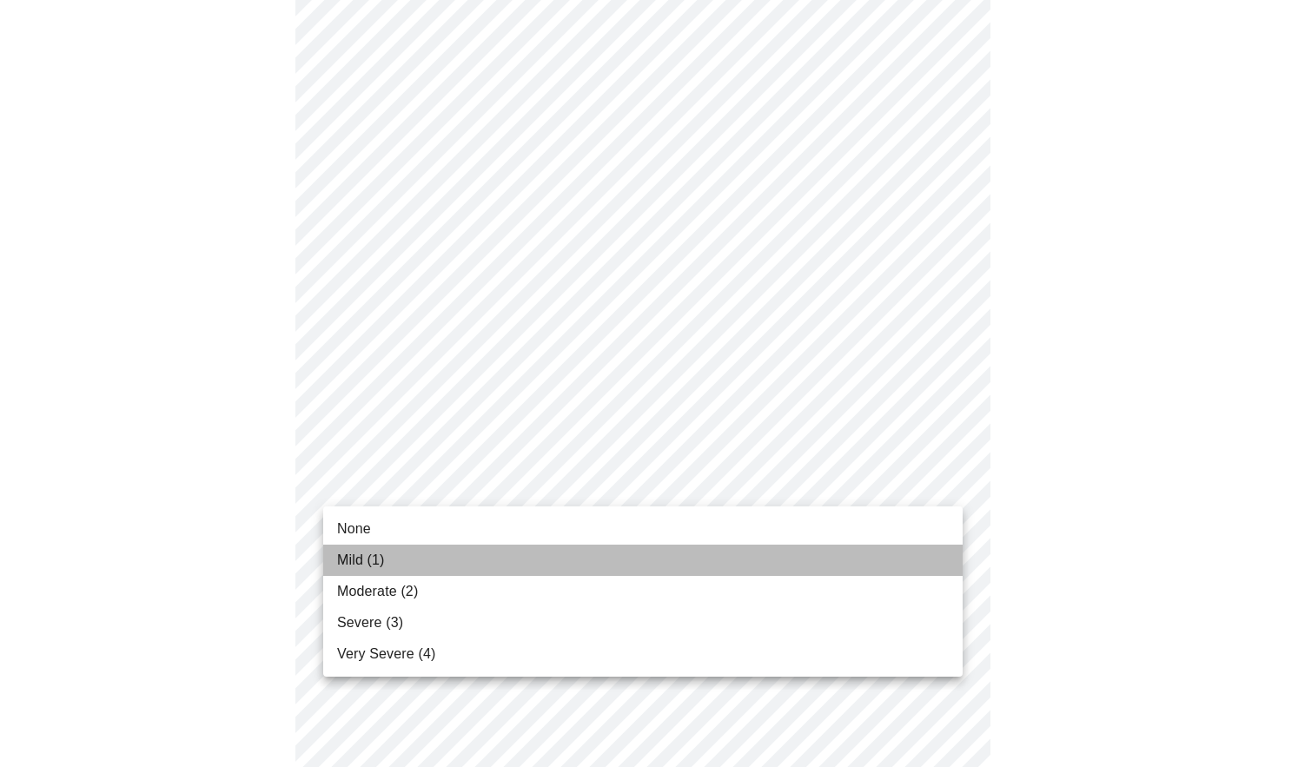
click at [361, 557] on span "Mild (1)" at bounding box center [361, 560] width 48 height 21
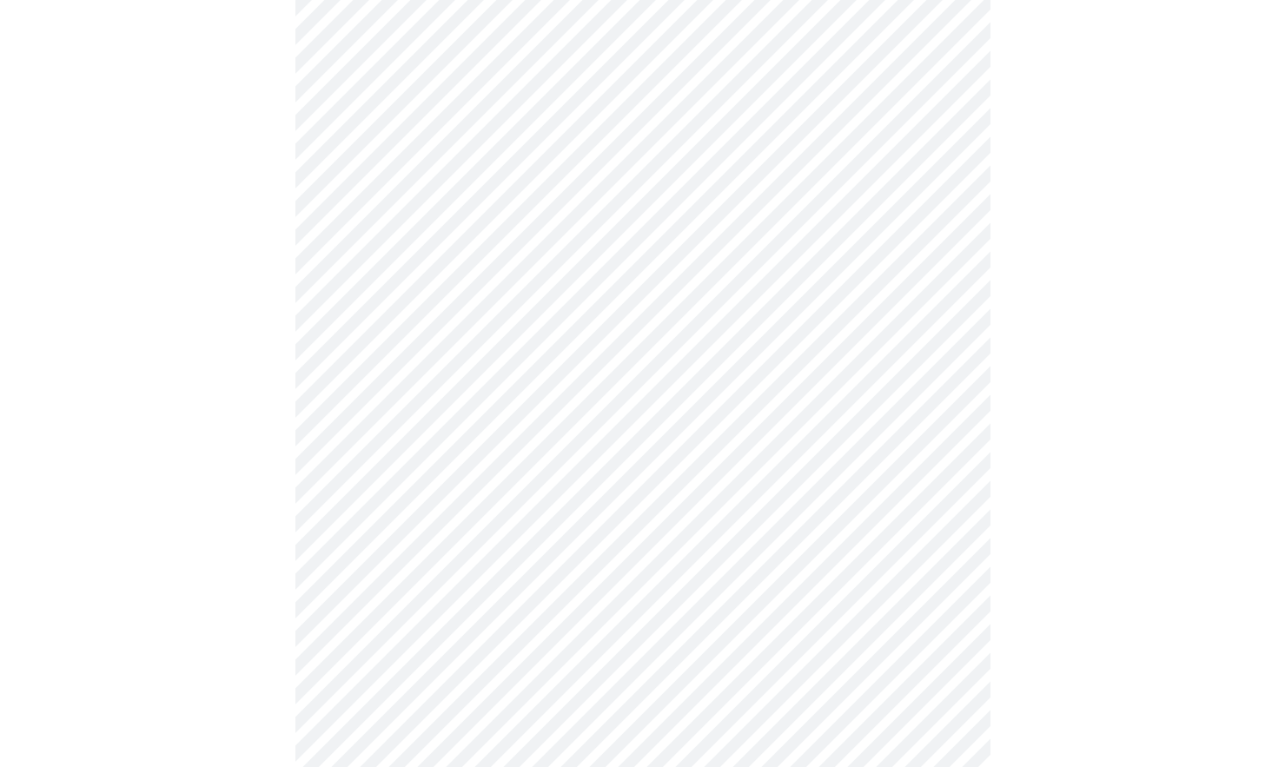
scroll to position [451, 0]
click at [396, 567] on body "MyMenopauseRx Appointments Messaging Labs Uploads Medications Community Refer a…" at bounding box center [649, 648] width 1284 height 2184
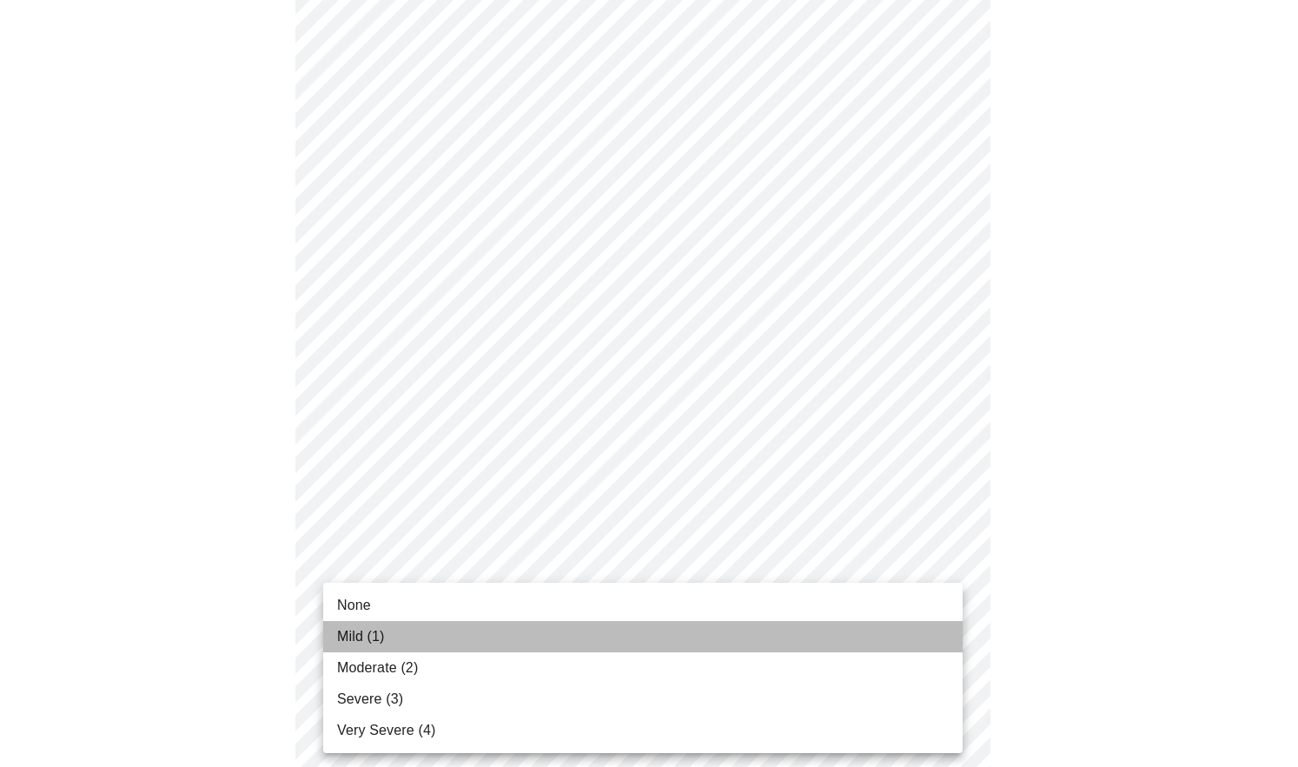
click at [353, 643] on span "Mild (1)" at bounding box center [361, 636] width 48 height 21
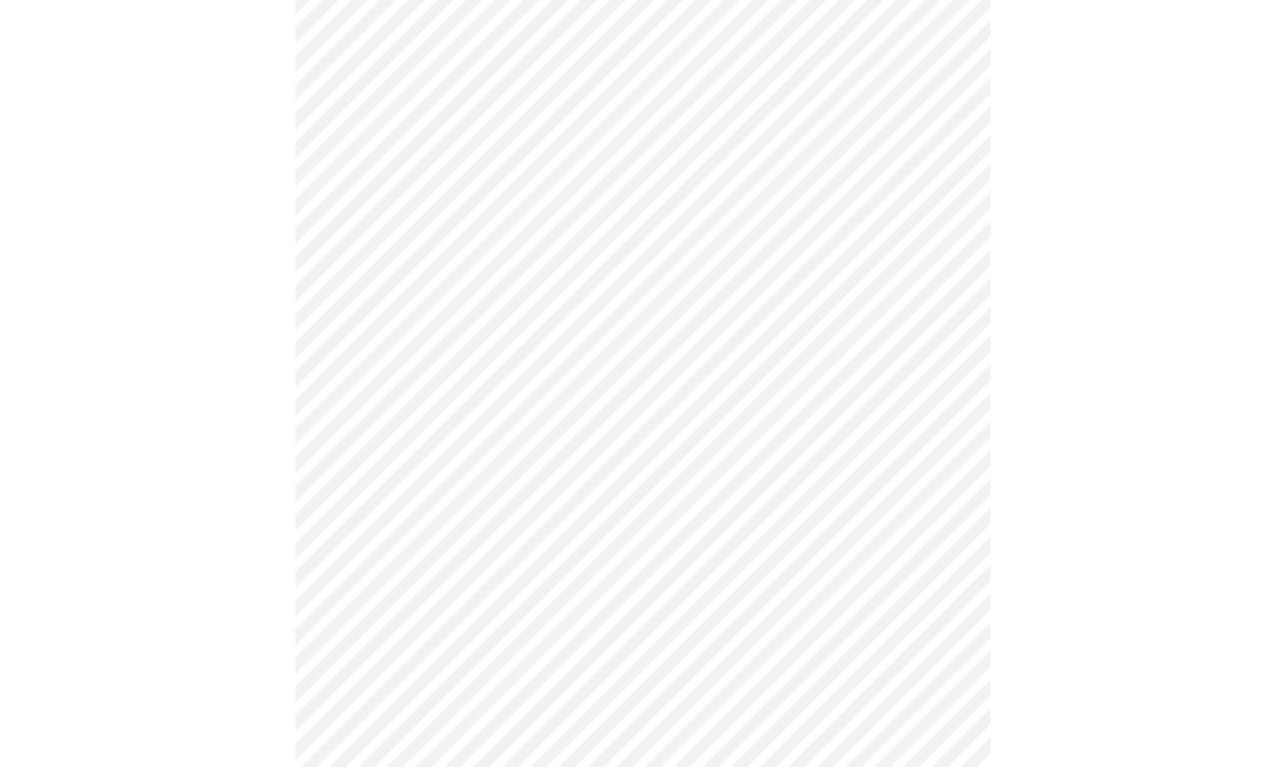
scroll to position [583, 0]
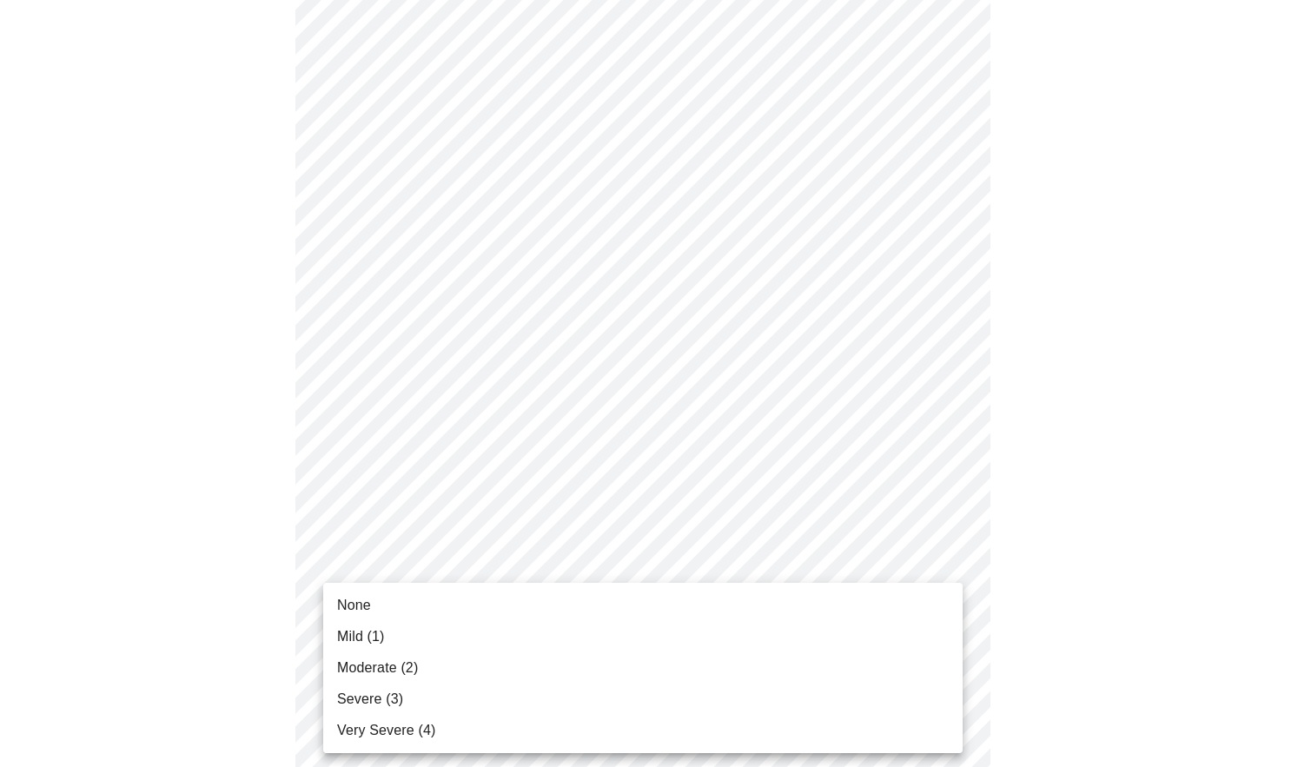
click at [388, 560] on body "MyMenopauseRx Appointments Messaging Labs Uploads Medications Community Refer a…" at bounding box center [649, 504] width 1284 height 2161
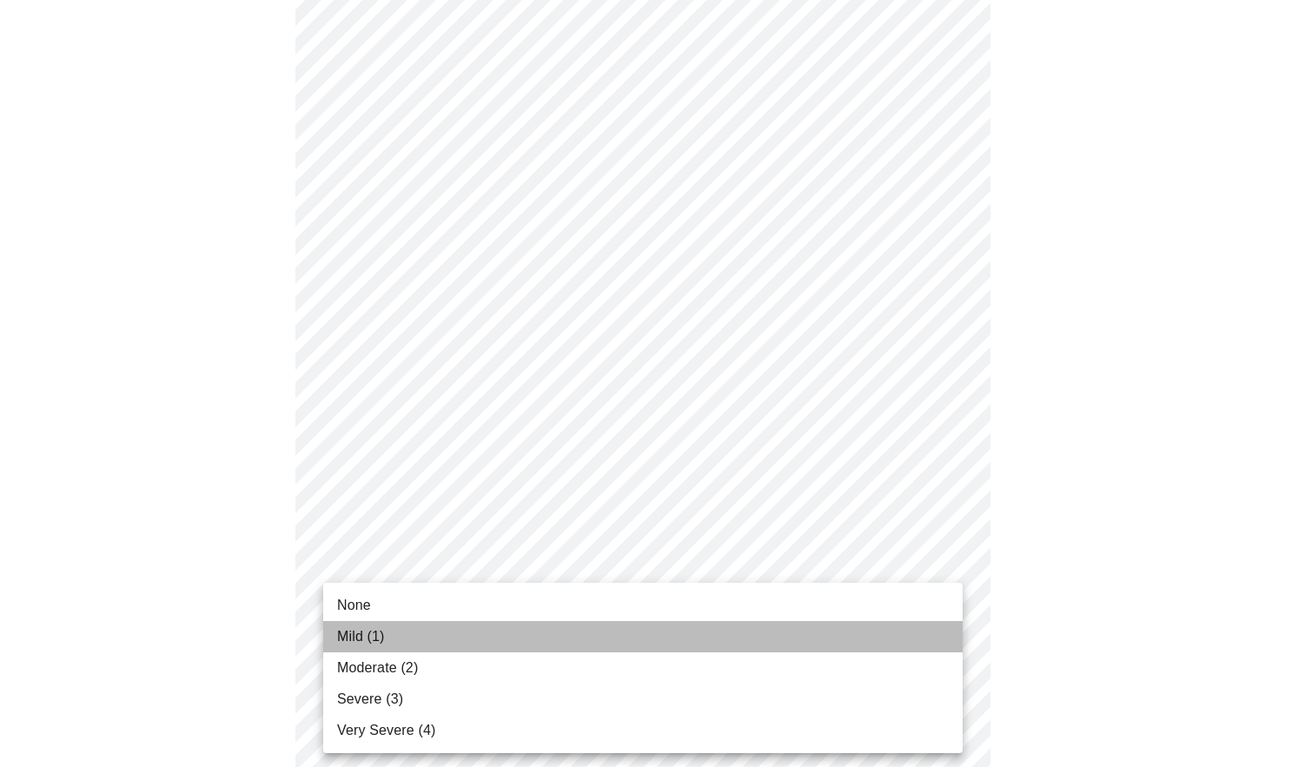
click at [371, 633] on span "Mild (1)" at bounding box center [361, 636] width 48 height 21
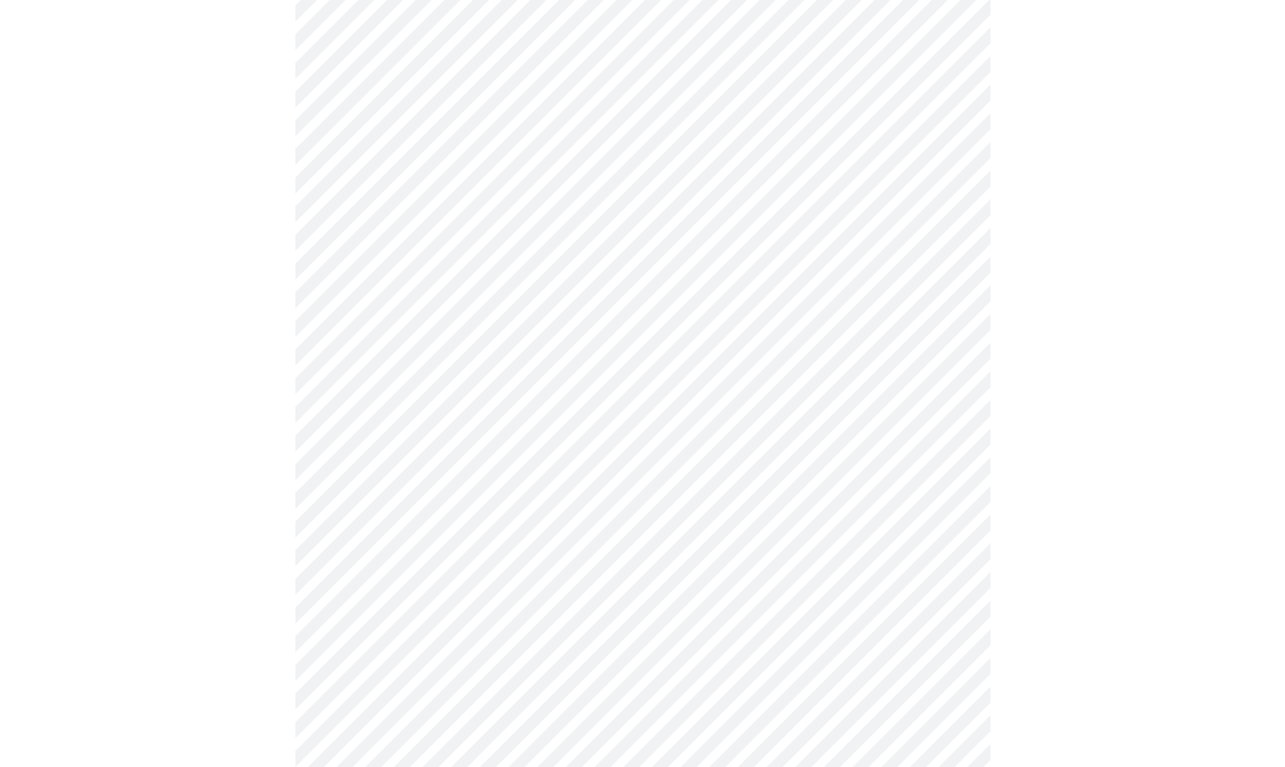
scroll to position [713, 0]
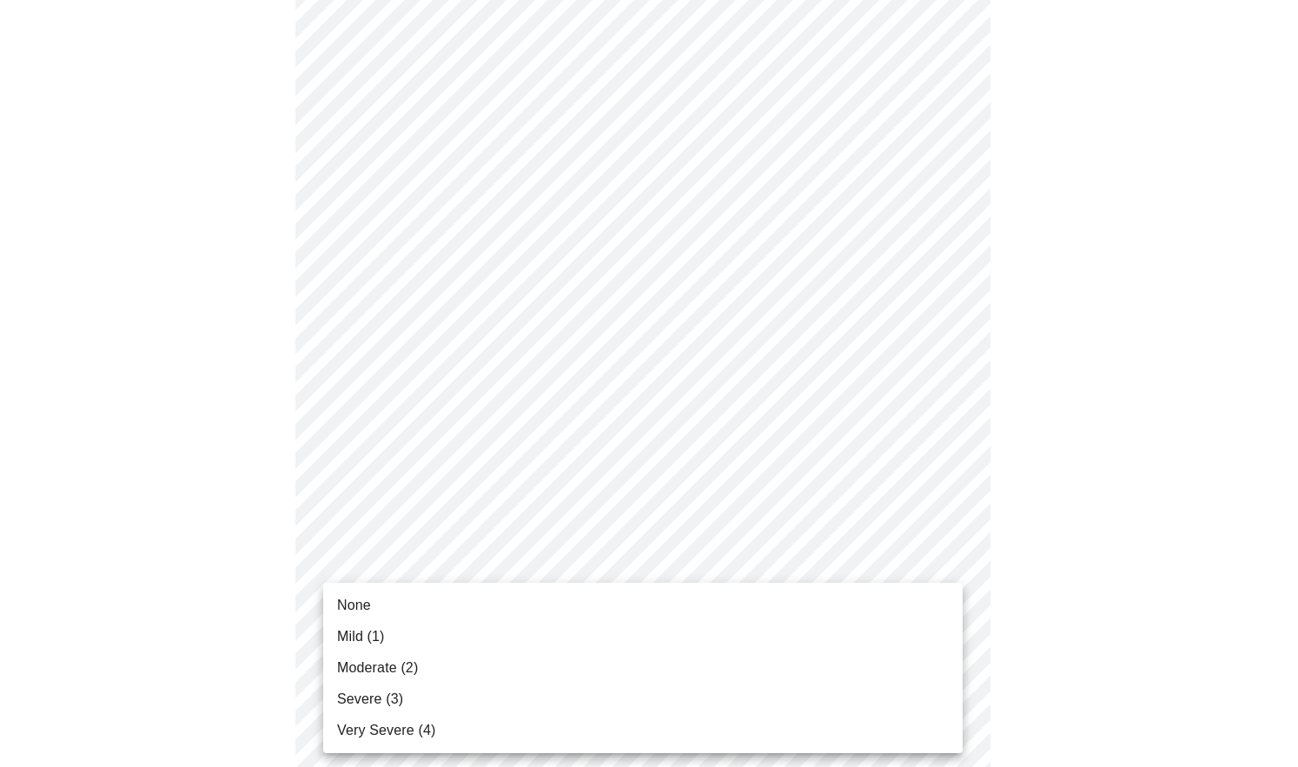
click at [416, 568] on body "MyMenopauseRx Appointments Messaging Labs Uploads Medications Community Refer a…" at bounding box center [649, 362] width 1284 height 2137
click at [368, 638] on span "Mild (1)" at bounding box center [361, 636] width 48 height 21
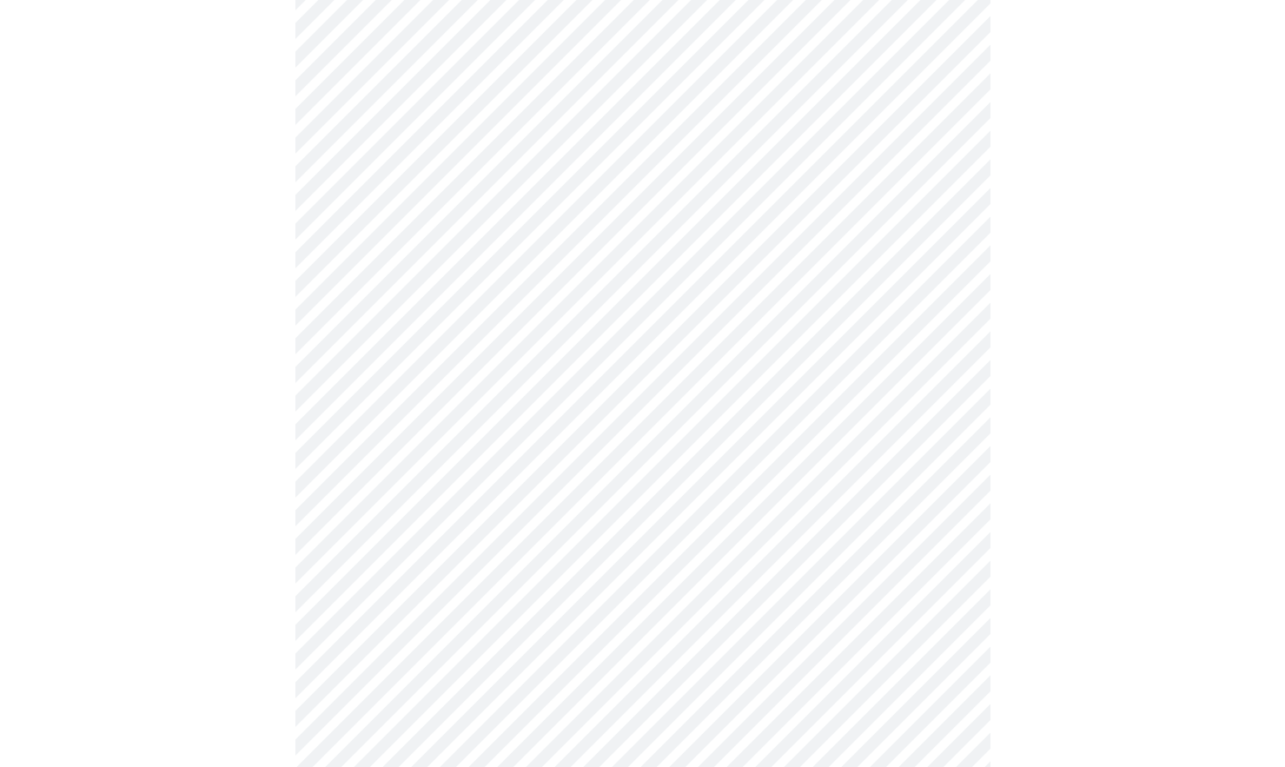
scroll to position [851, 0]
click at [391, 567] on body "MyMenopauseRx Appointments Messaging Labs Uploads Medications Community Refer a…" at bounding box center [649, 213] width 1284 height 2114
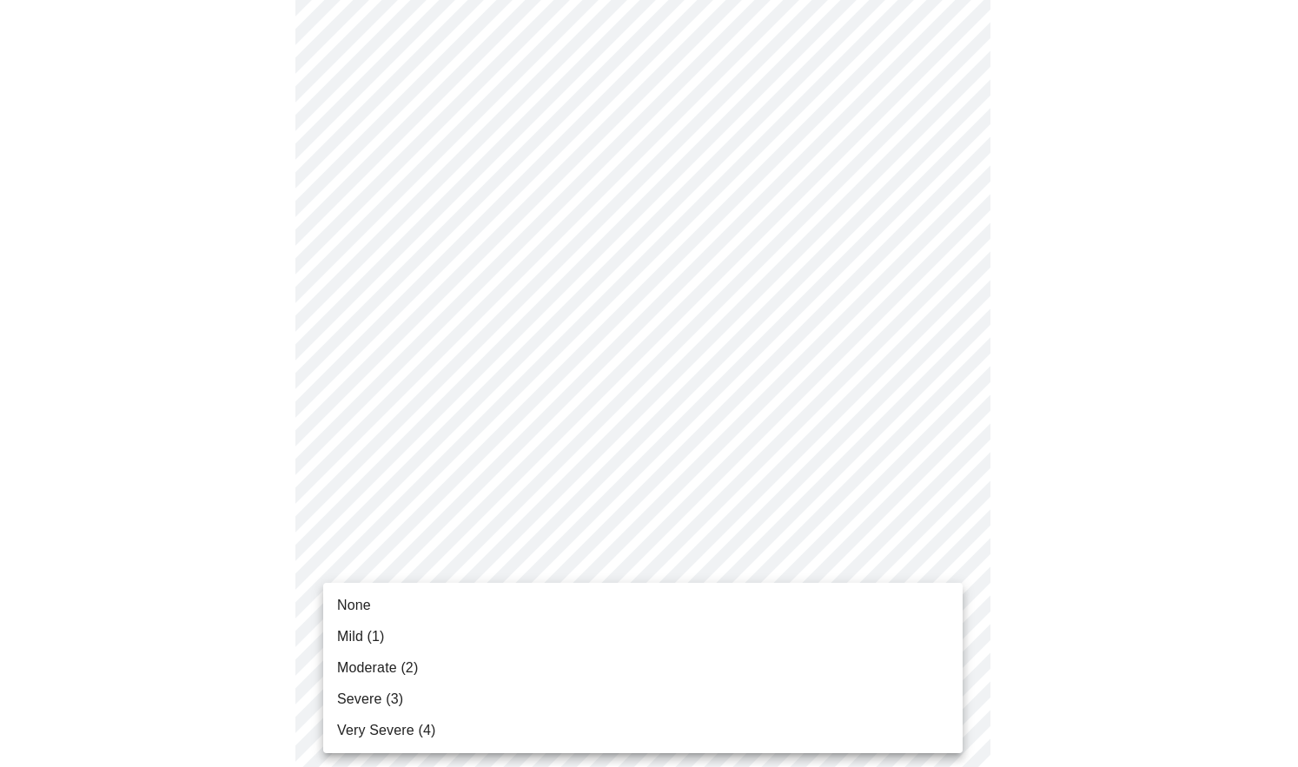
click at [360, 632] on span "Mild (1)" at bounding box center [361, 636] width 48 height 21
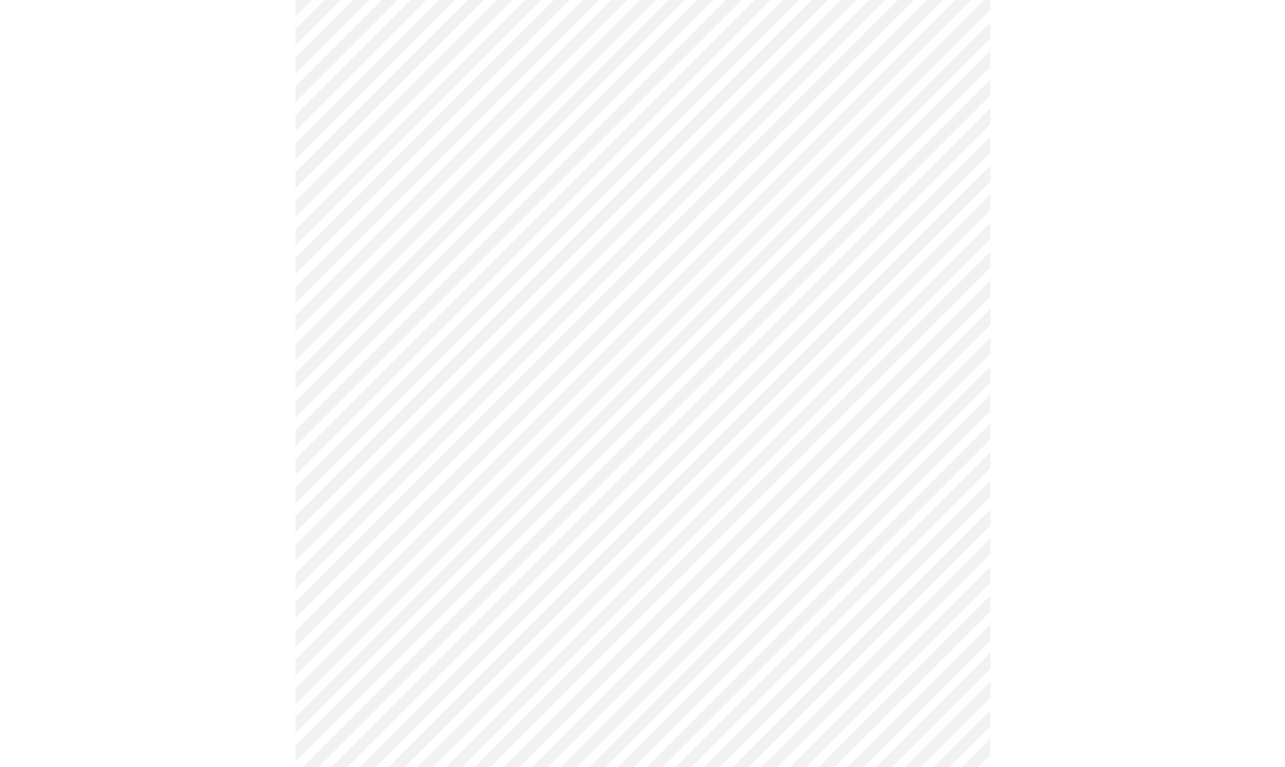
scroll to position [978, 0]
click at [425, 585] on body "MyMenopauseRx Appointments Messaging Labs Uploads Medications Community Refer a…" at bounding box center [649, 74] width 1284 height 2091
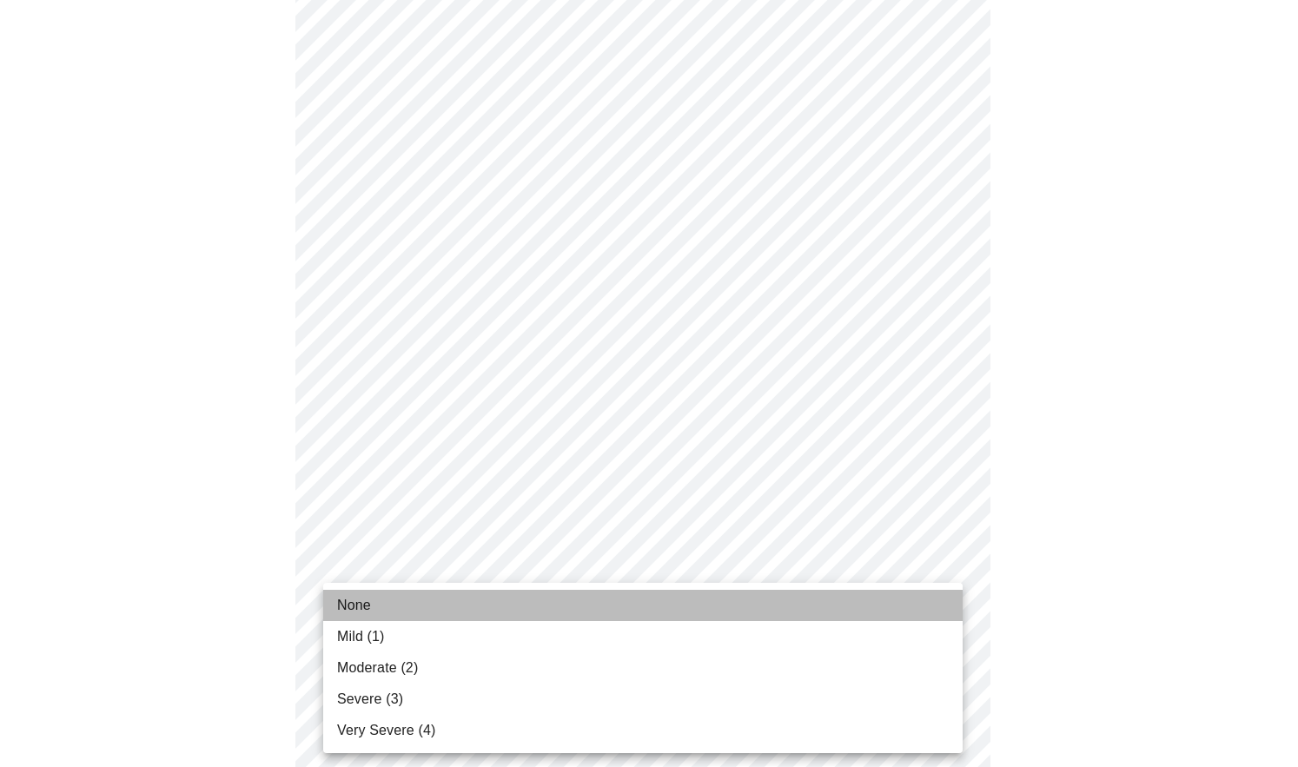
click at [386, 600] on li "None" at bounding box center [643, 605] width 640 height 31
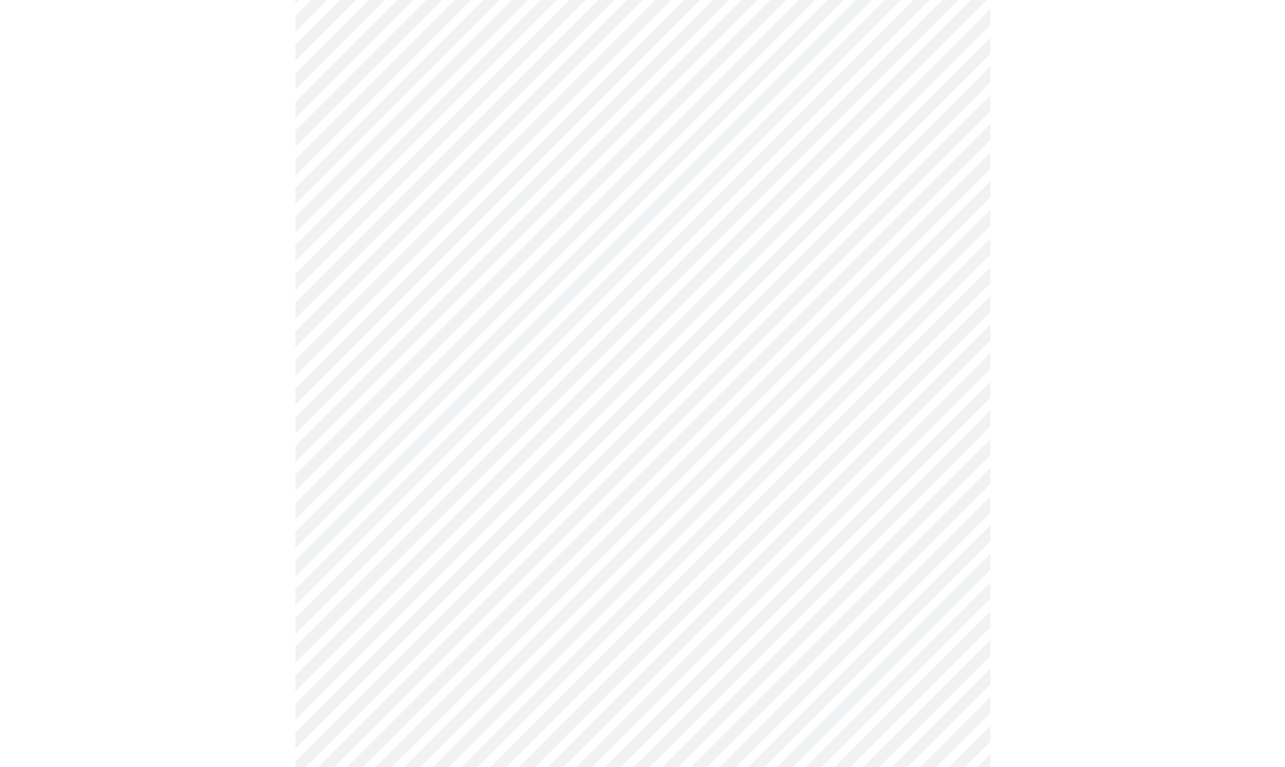
scroll to position [1125, 0]
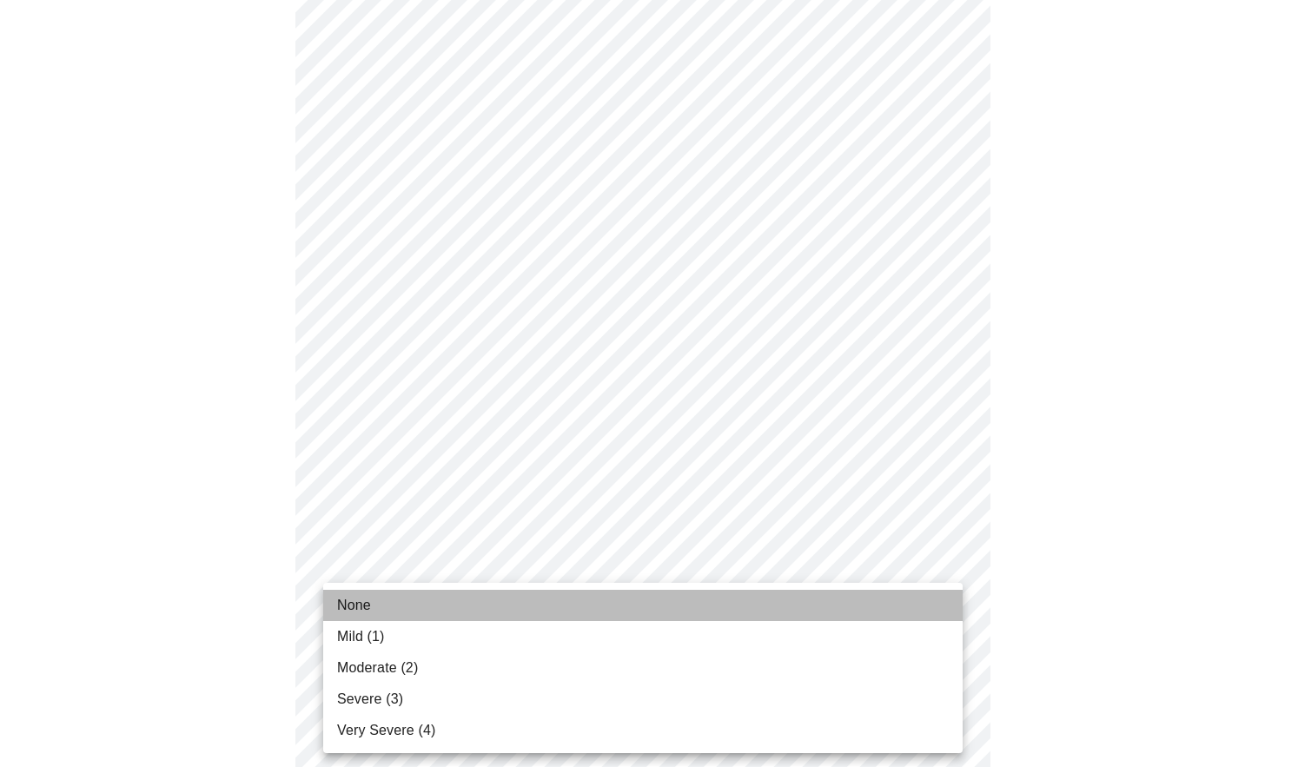
click at [362, 613] on span "None" at bounding box center [354, 605] width 34 height 21
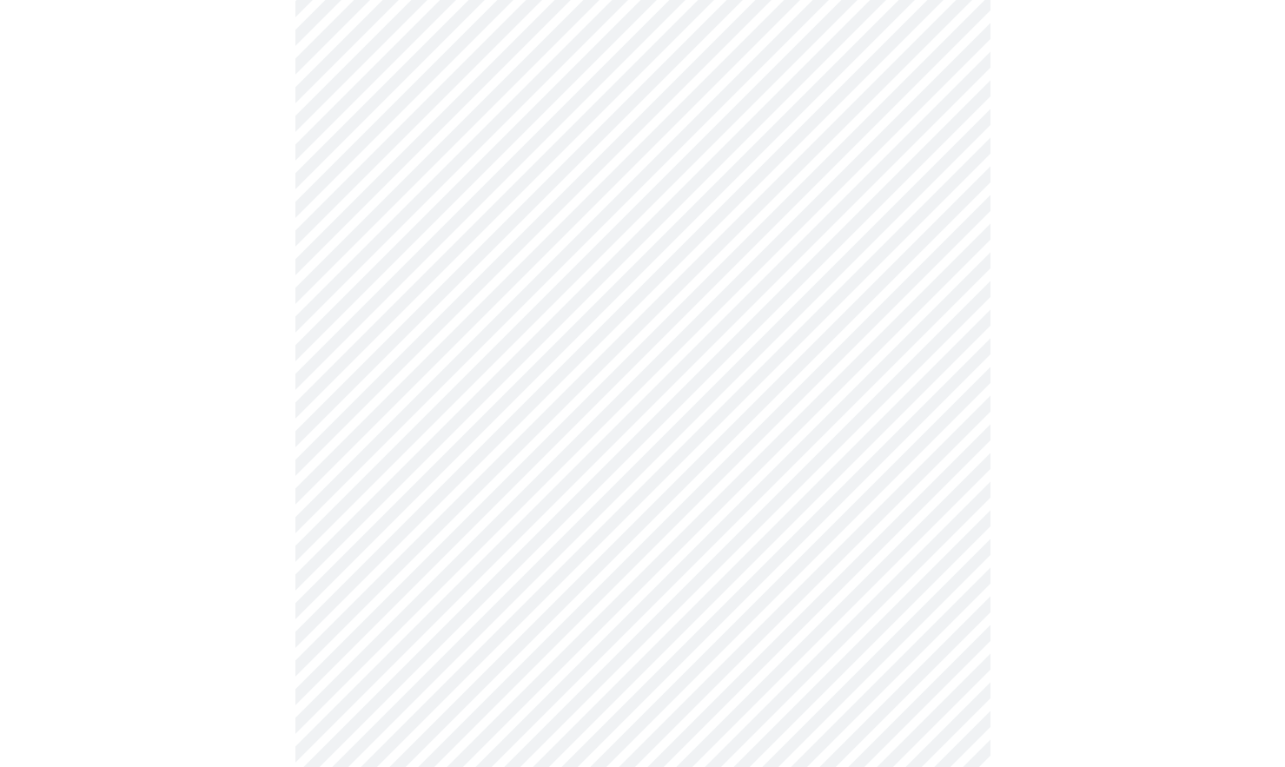
scroll to position [586, 0]
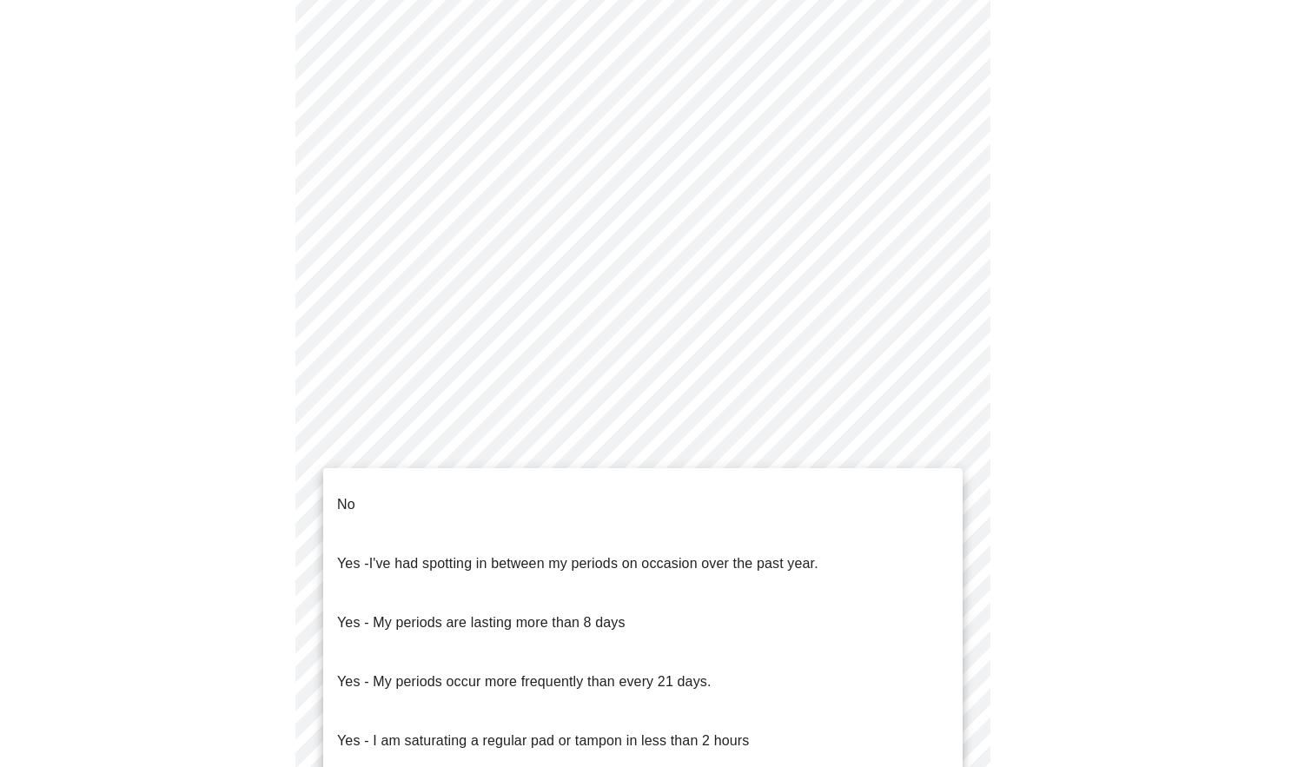
click at [458, 474] on body "MyMenopauseRx Appointments Messaging Labs Uploads Medications Community Refer a…" at bounding box center [649, 276] width 1284 height 1711
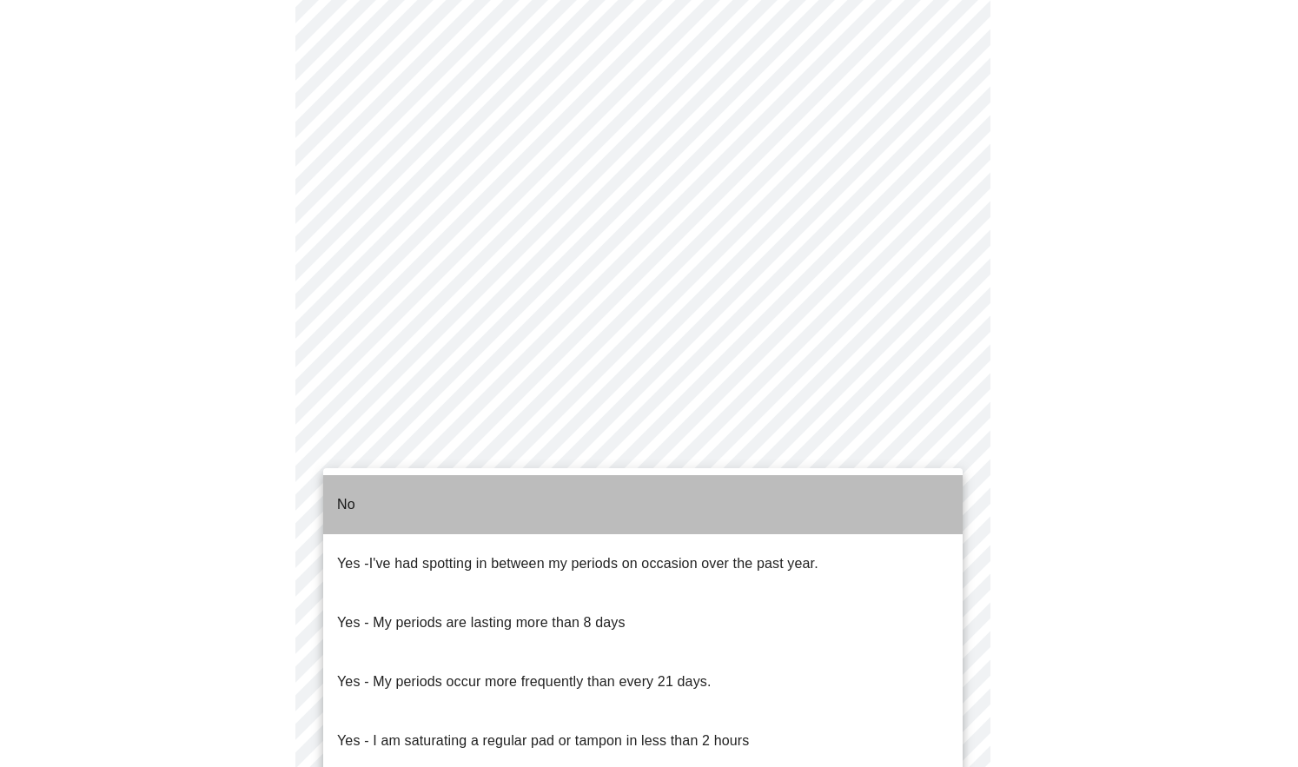
click at [350, 494] on p "No" at bounding box center [346, 504] width 18 height 21
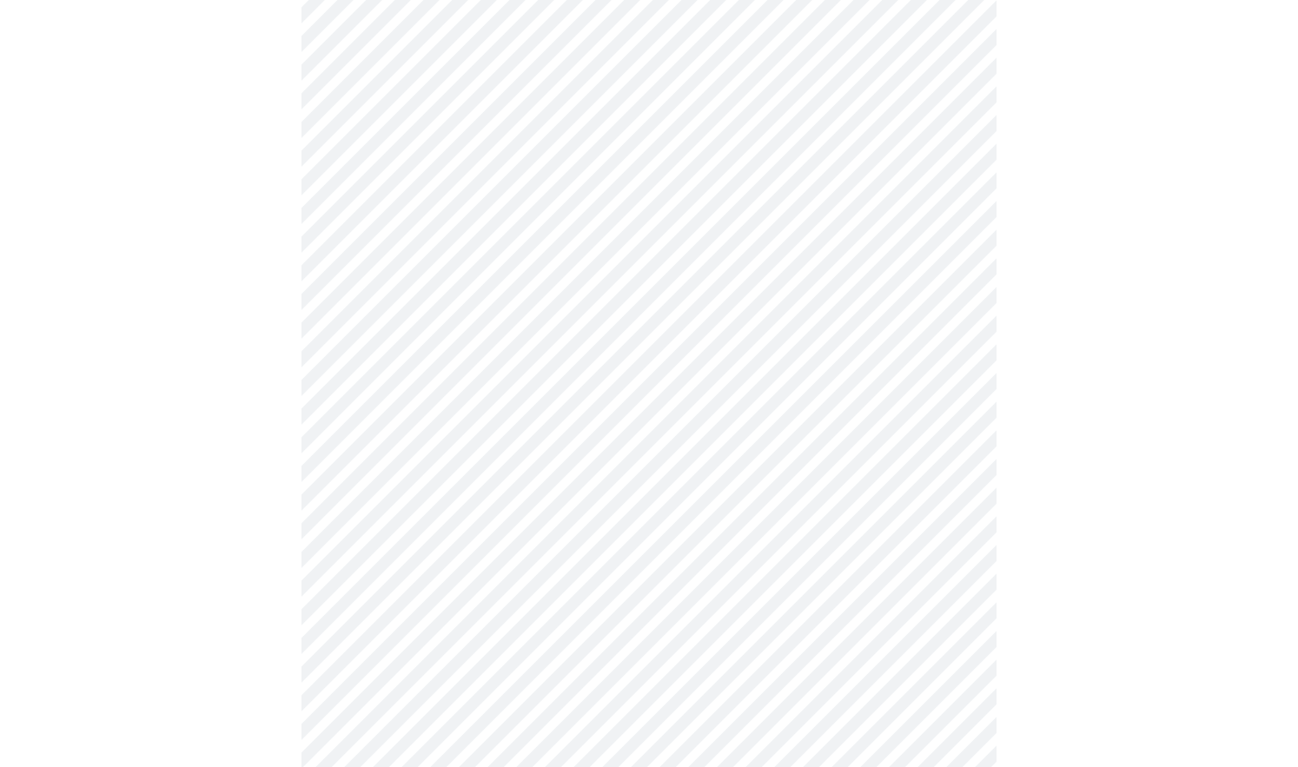
click at [566, 600] on body "MyMenopauseRx Appointments Messaging Labs Uploads Medications Community Refer a…" at bounding box center [649, 271] width 1284 height 1701
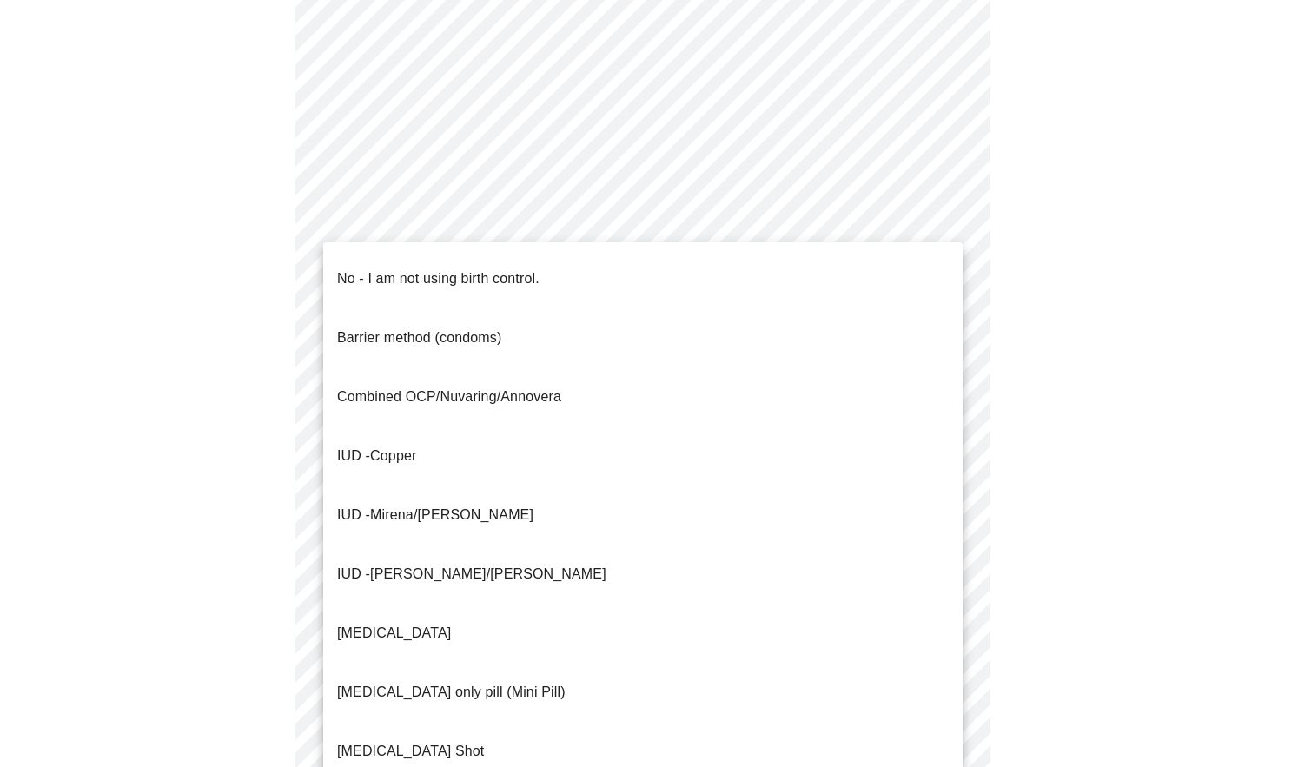
click at [396, 269] on p "No - I am not using birth control." at bounding box center [438, 278] width 202 height 21
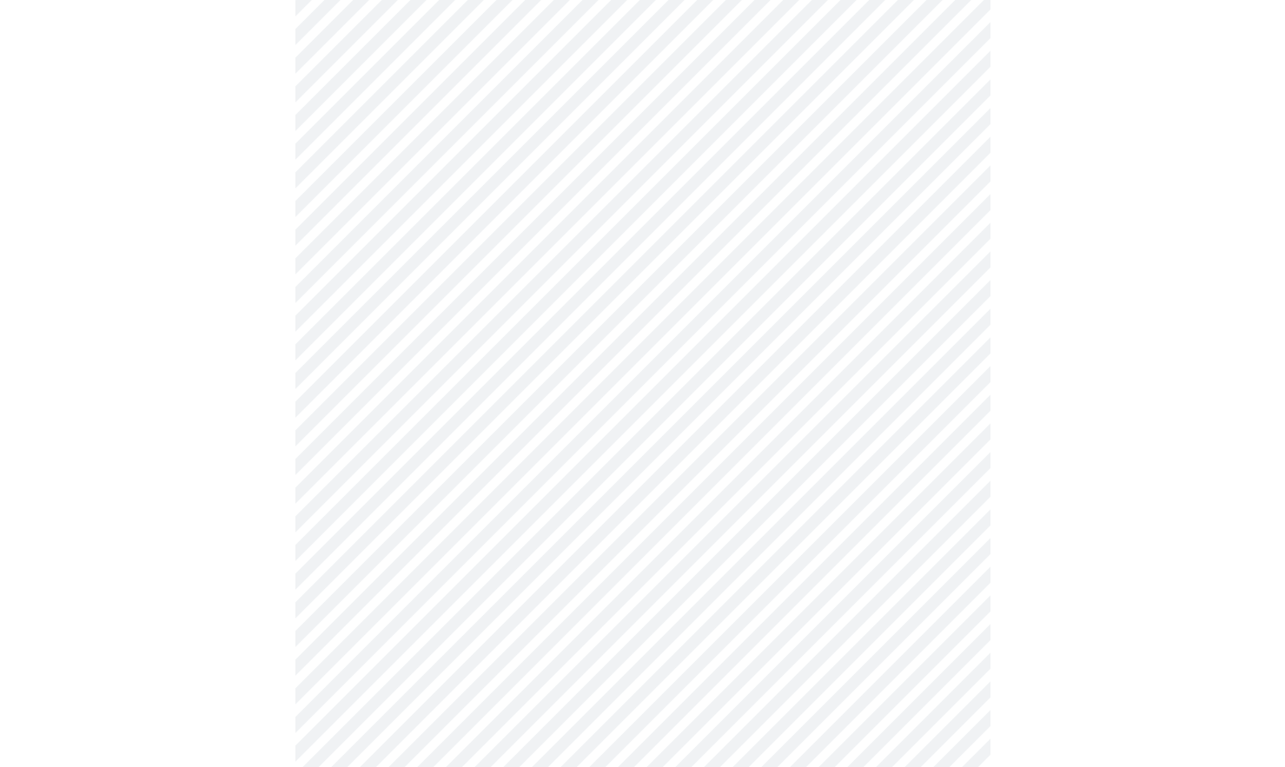
scroll to position [676, 0]
click at [450, 619] on body "MyMenopauseRx Appointments Messaging Labs Uploads Medications Community Refer a…" at bounding box center [642, 177] width 1271 height 1692
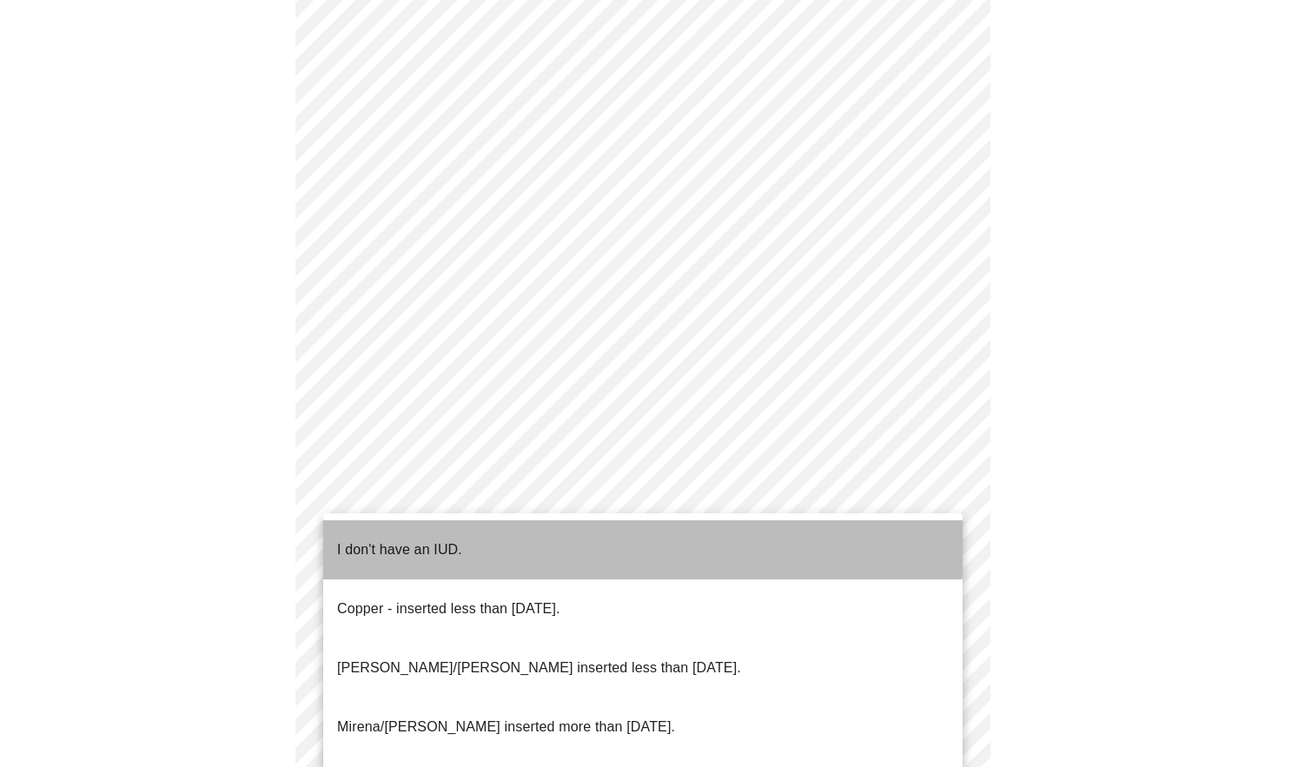
click at [401, 540] on p "I don't have an IUD." at bounding box center [399, 550] width 125 height 21
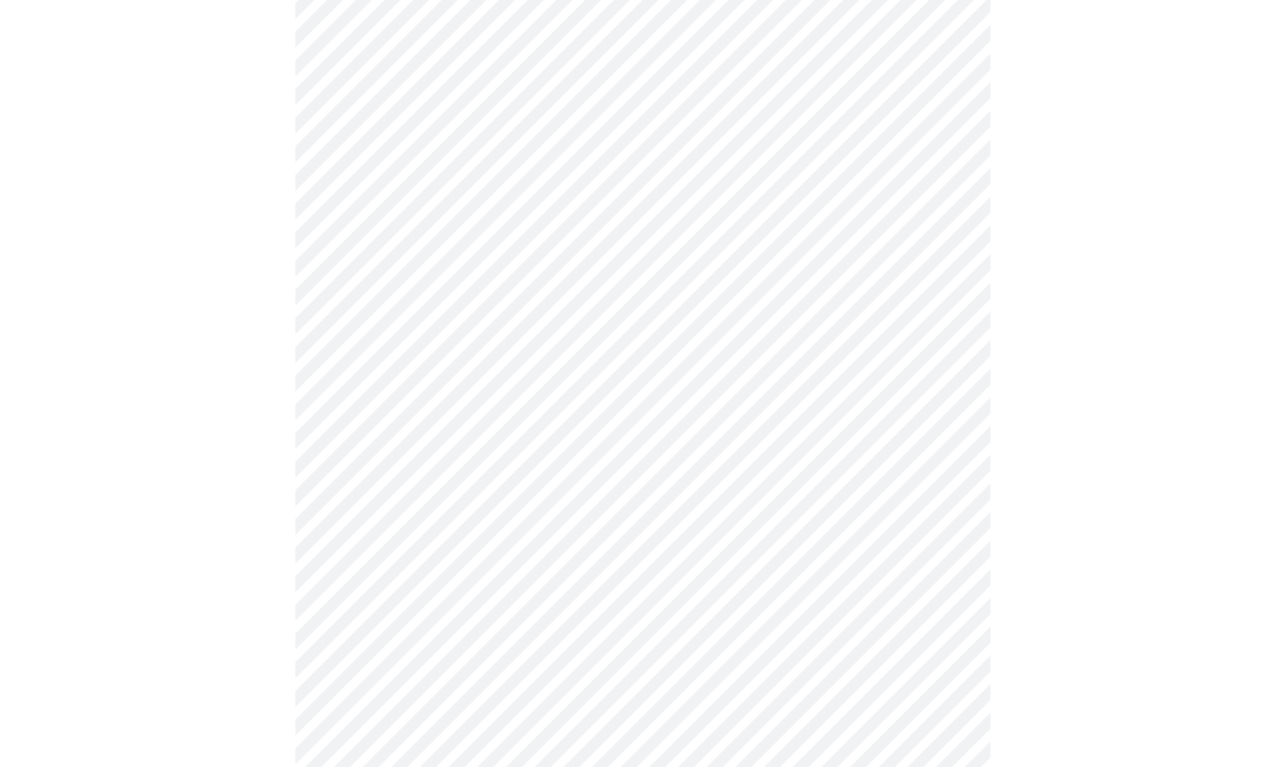
scroll to position [819, 0]
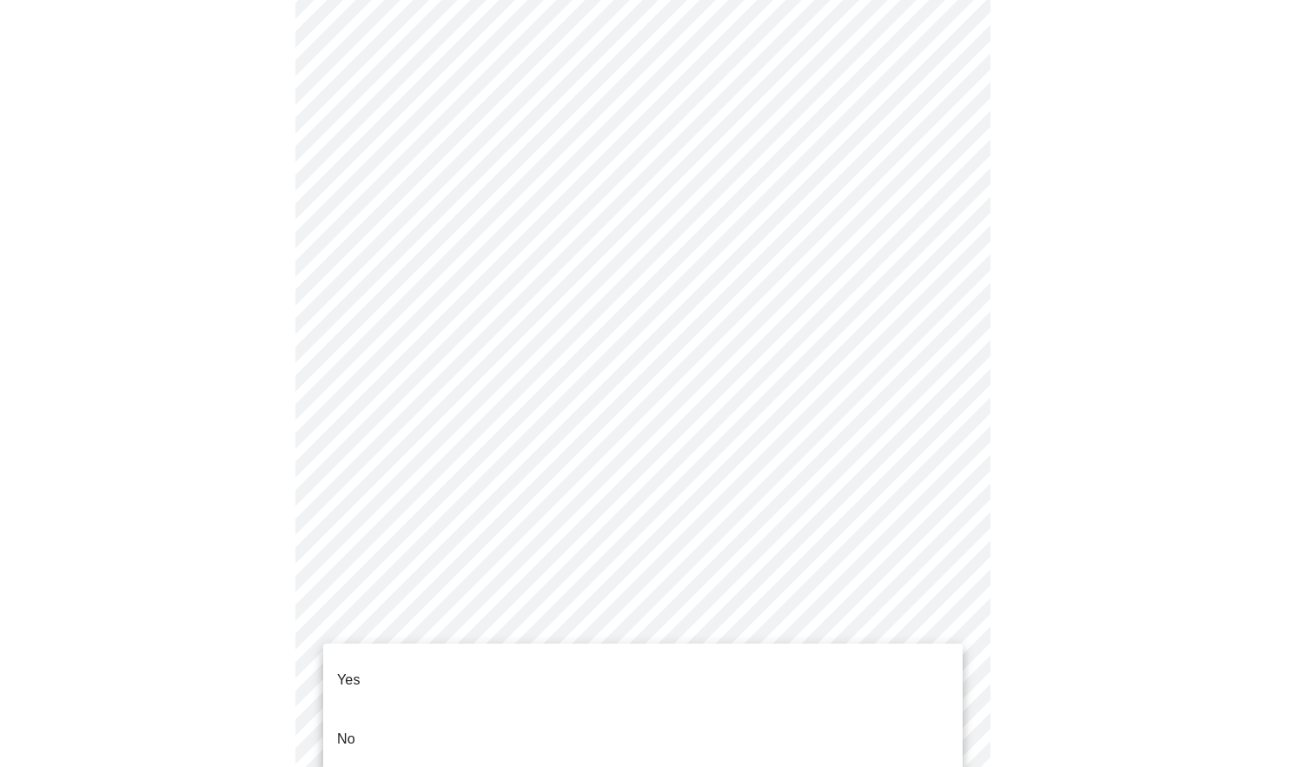
click at [404, 621] on body "MyMenopauseRx Appointments Messaging Labs Uploads Medications Community Refer a…" at bounding box center [649, 29] width 1284 height 1682
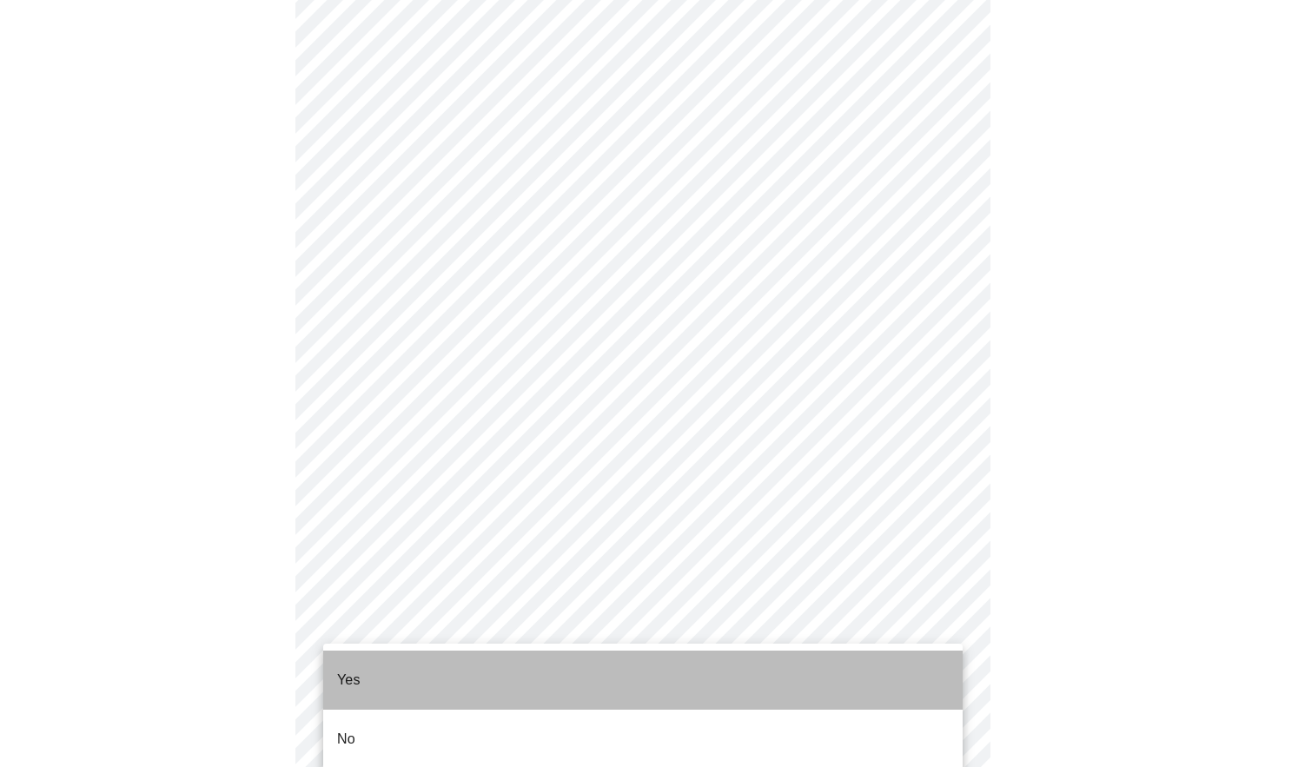
click at [356, 670] on p "Yes" at bounding box center [348, 680] width 23 height 21
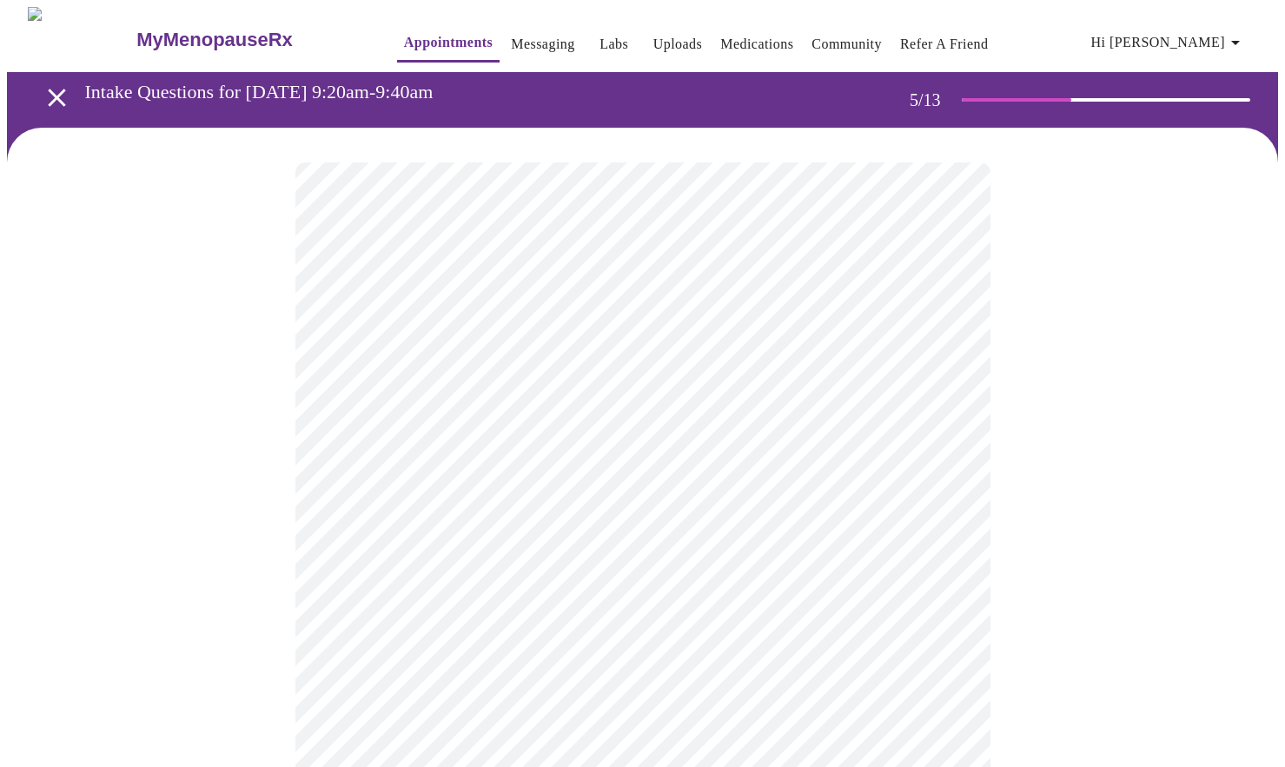
scroll to position [3, 0]
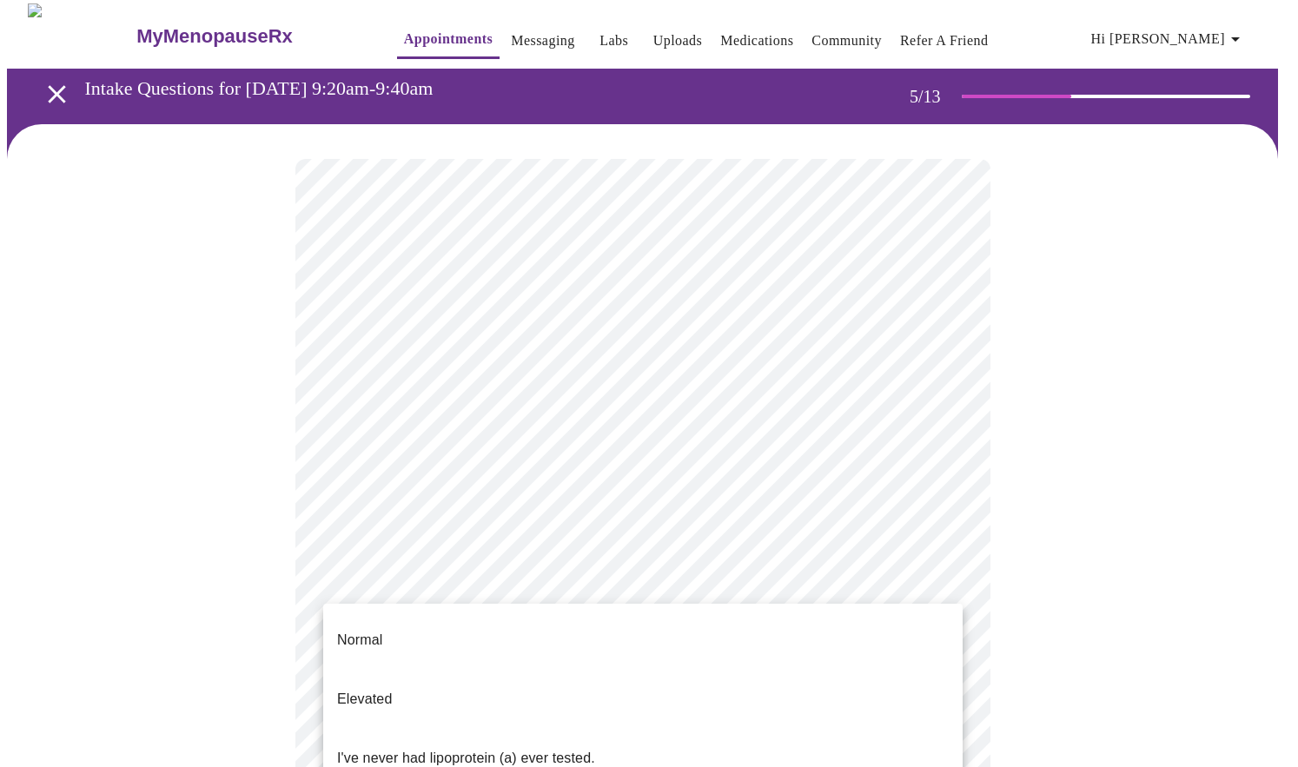
click at [457, 594] on body "MyMenopauseRx Appointments Messaging Labs Uploads Medications Community Refer a…" at bounding box center [649, 644] width 1284 height 1283
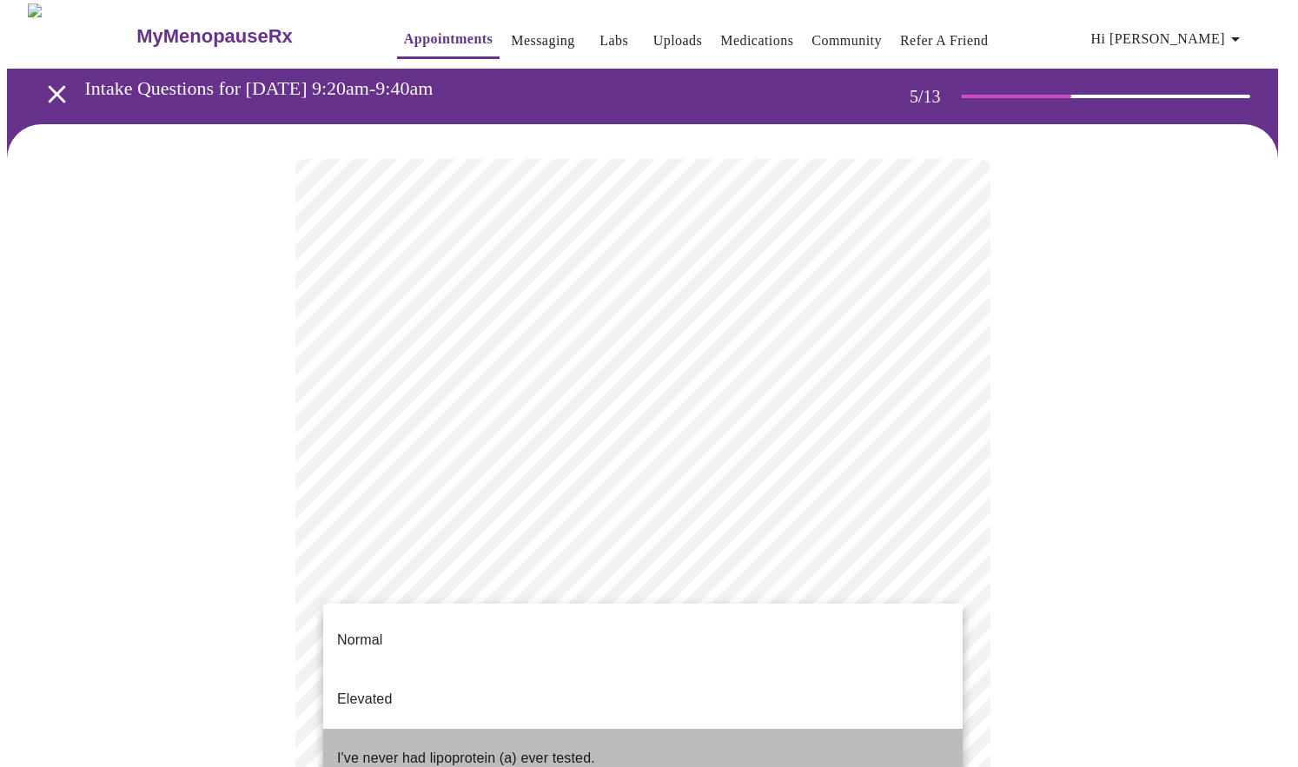
click at [393, 748] on p "I've never had lipoprotein (a) ever tested." at bounding box center [466, 758] width 258 height 21
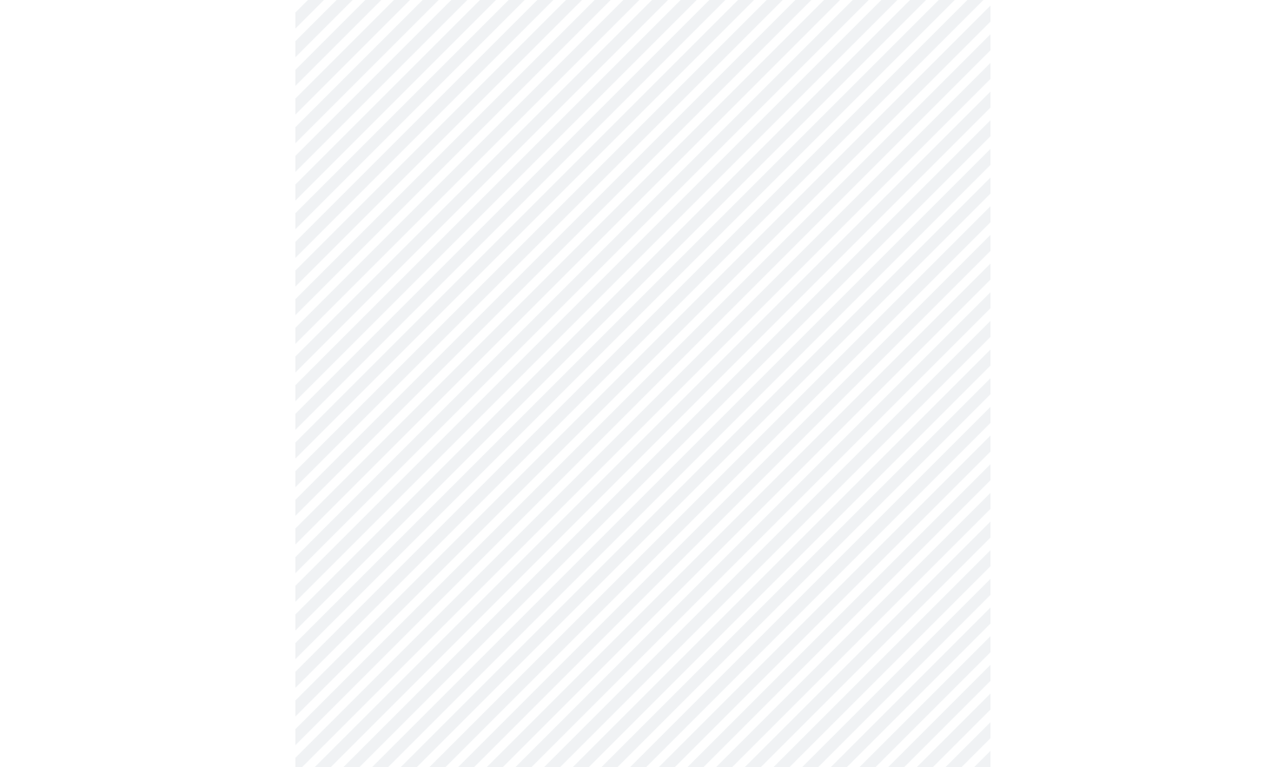
scroll to position [4292, 0]
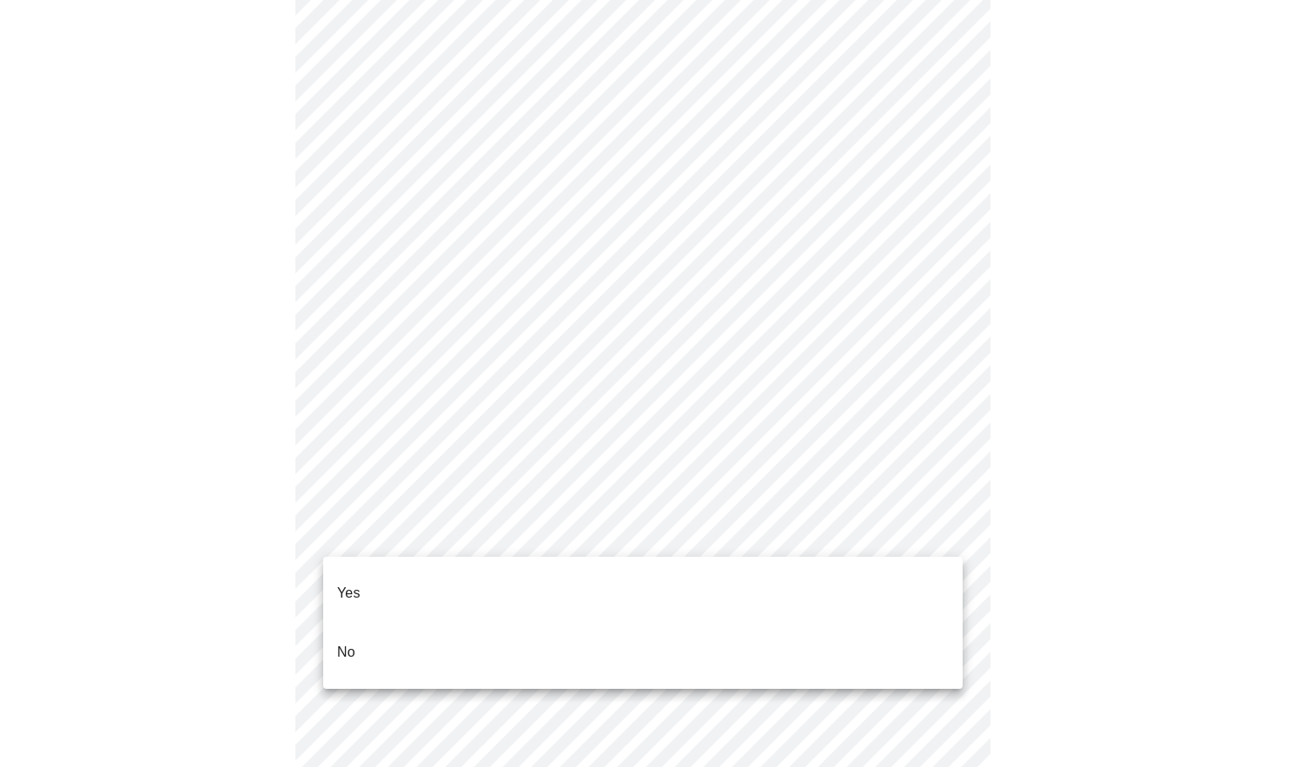
click at [342, 642] on p "No" at bounding box center [346, 652] width 18 height 21
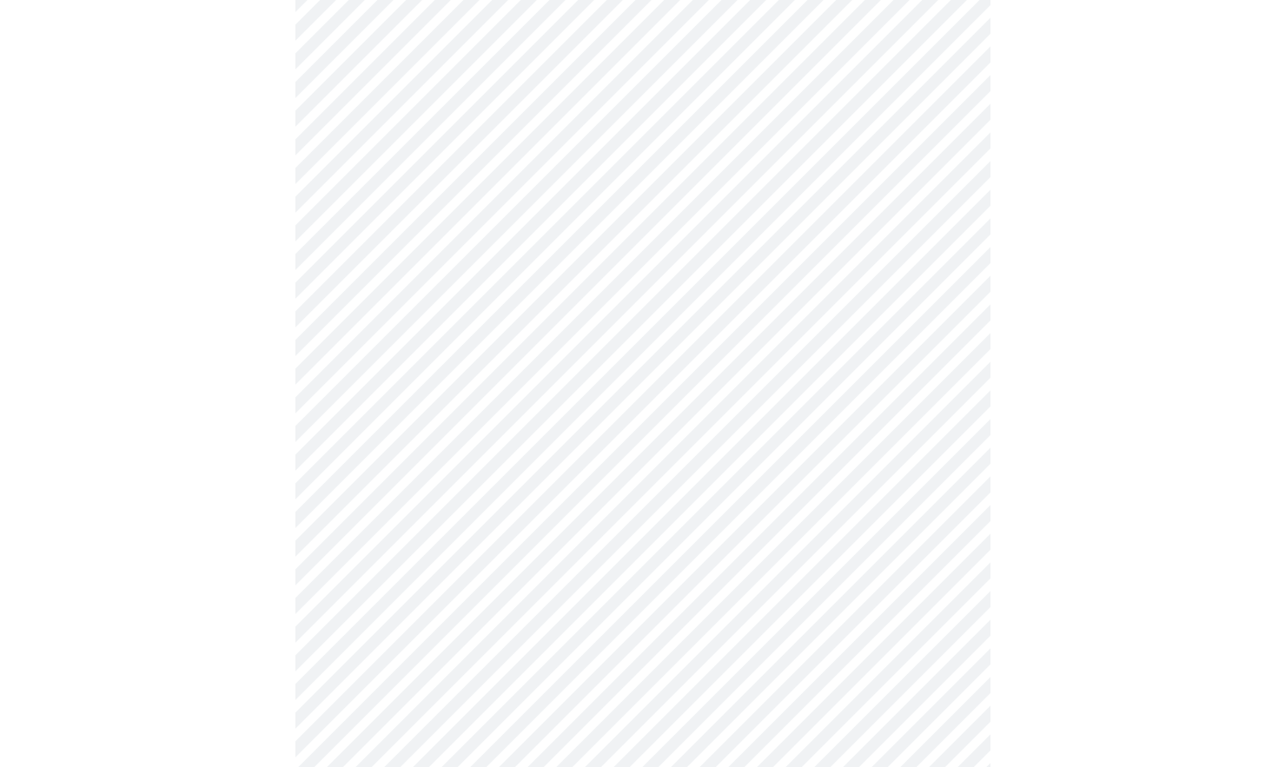
scroll to position [1422, 0]
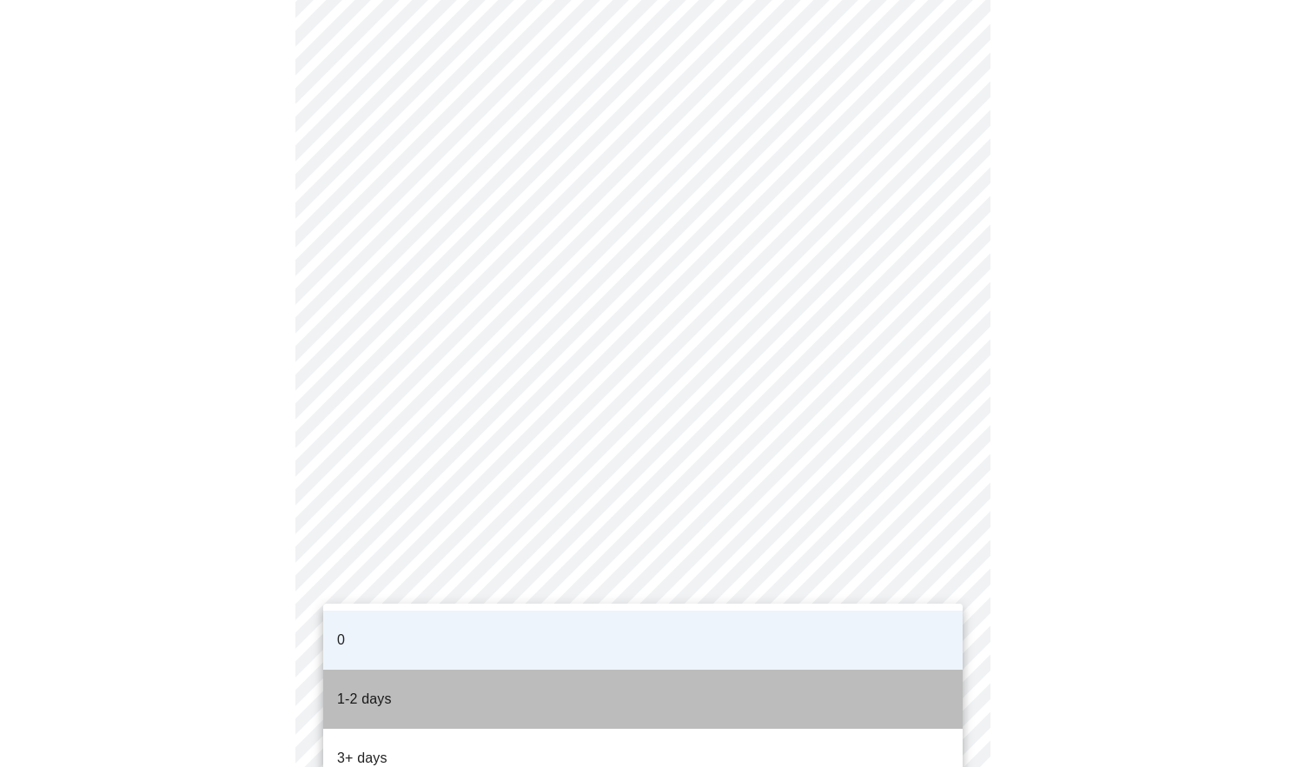
click at [360, 689] on p "1-2 days" at bounding box center [364, 699] width 55 height 21
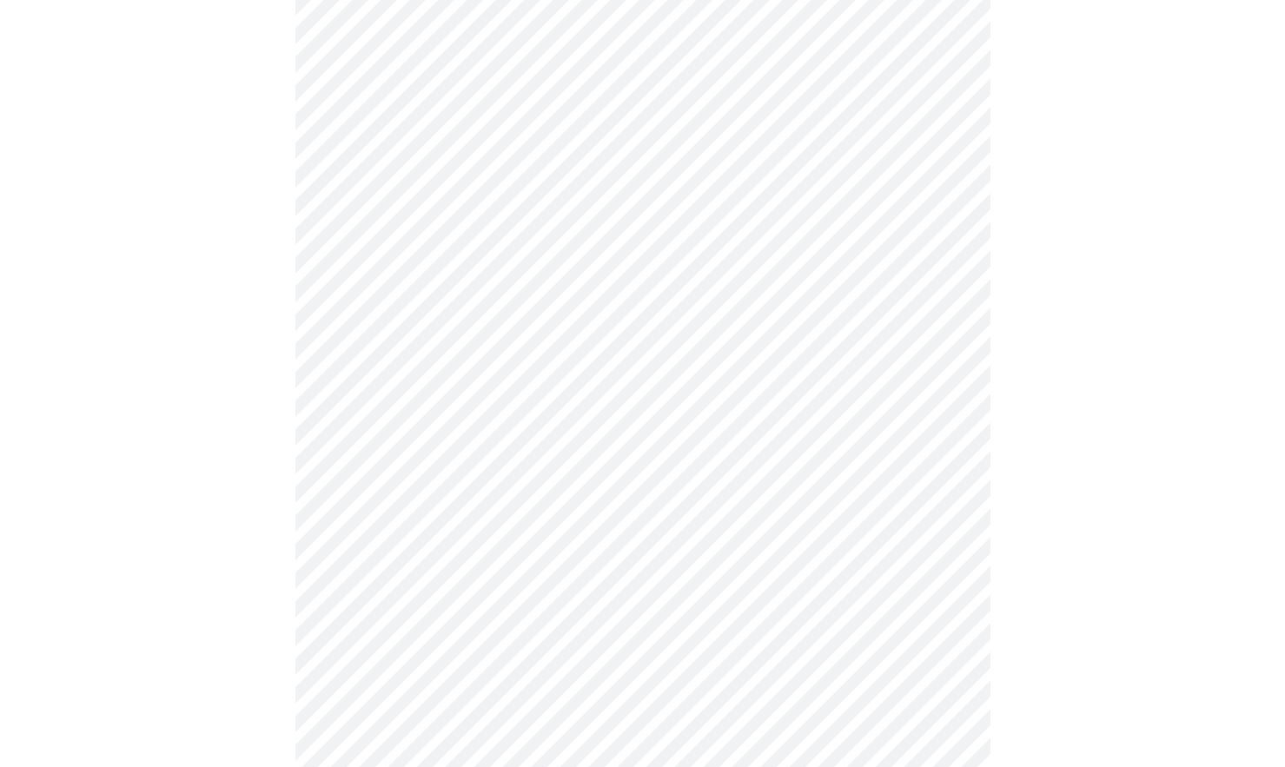
scroll to position [633, 0]
